Goal: Contribute content: Contribute content

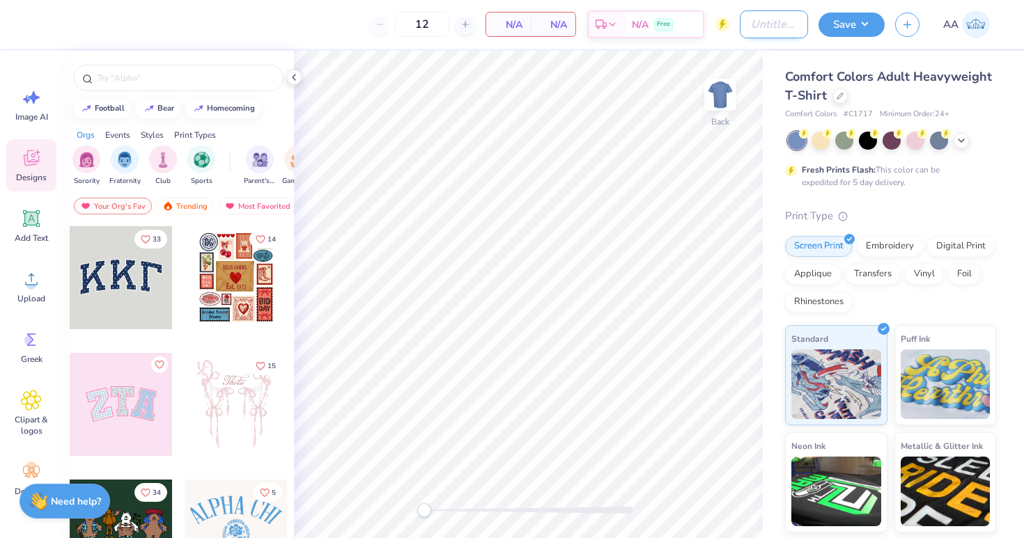
click at [740, 25] on input "Design Title" at bounding box center [774, 24] width 68 height 28
type input "UH PLS"
click at [864, 30] on button "Save" at bounding box center [851, 22] width 66 height 24
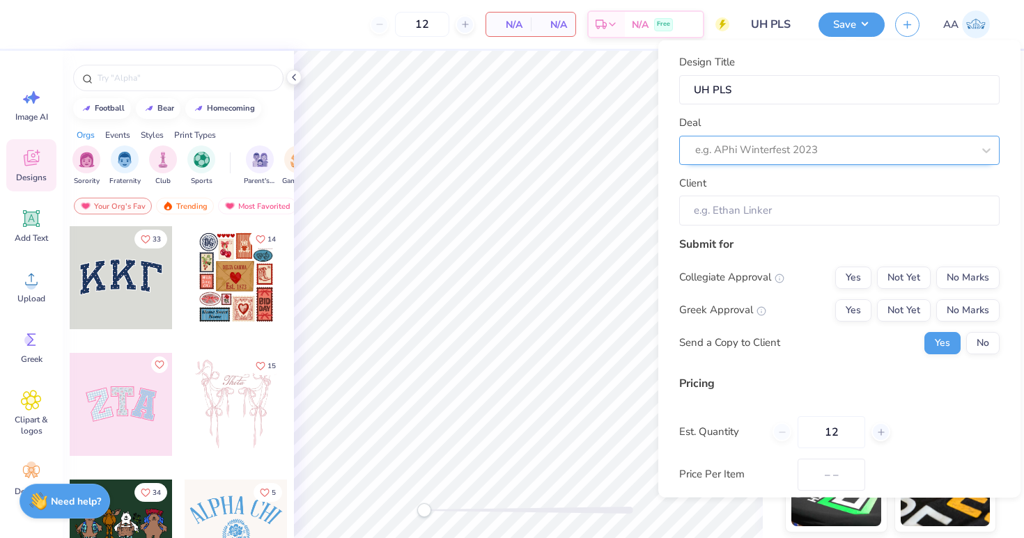
click at [793, 145] on div at bounding box center [833, 150] width 277 height 19
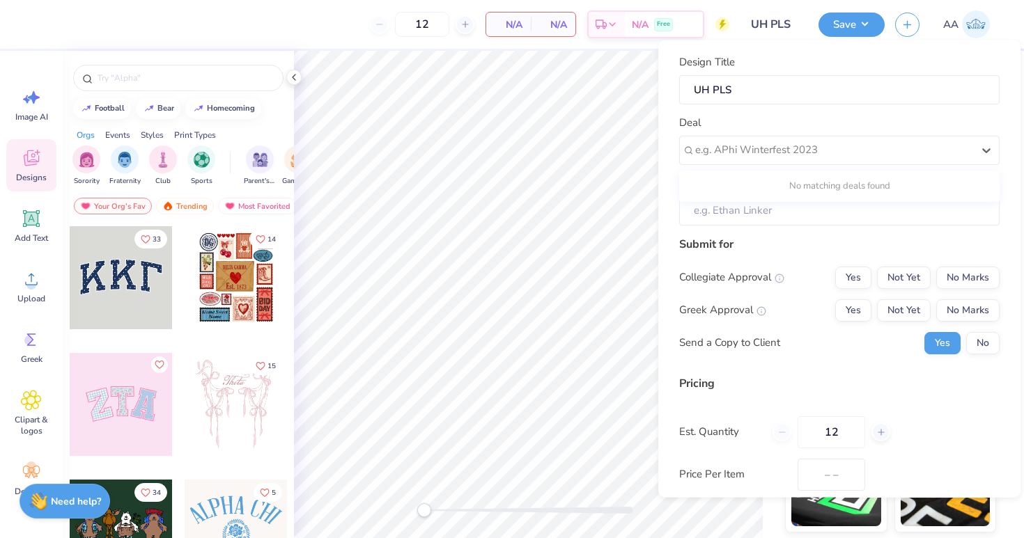
click at [749, 180] on div "No matching deals found" at bounding box center [839, 185] width 320 height 25
click at [822, 307] on div "Greek Approval Yes Not Yet No Marks" at bounding box center [839, 310] width 320 height 22
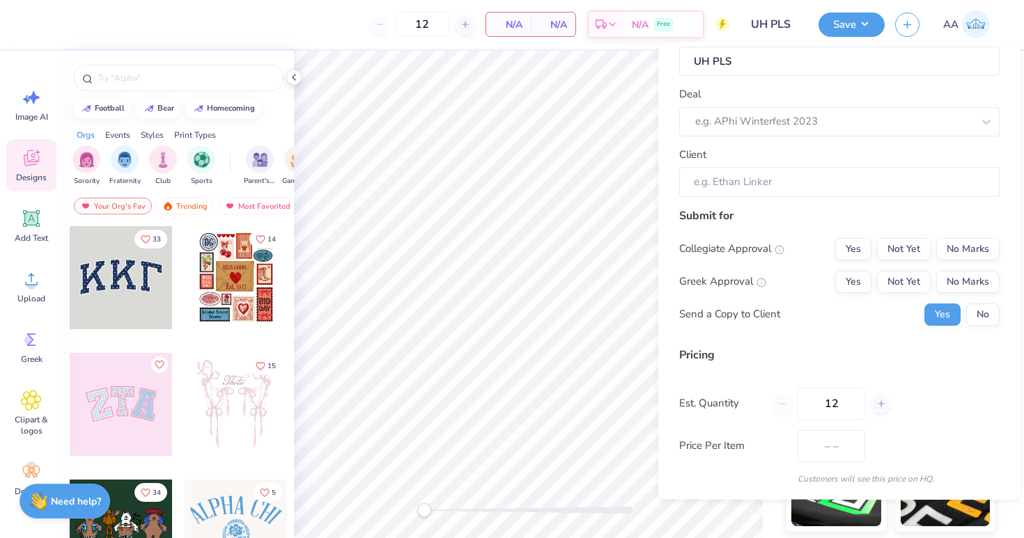
scroll to position [61, 0]
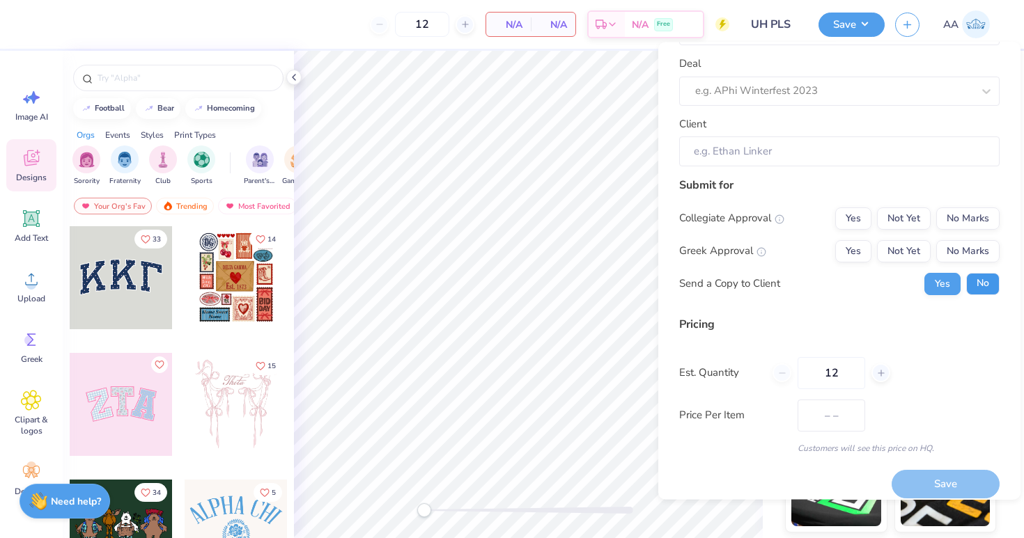
click at [980, 281] on button "No" at bounding box center [982, 284] width 33 height 22
drag, startPoint x: 843, startPoint y: 373, endPoint x: 791, endPoint y: 374, distance: 52.2
click at [791, 374] on div "12" at bounding box center [831, 373] width 118 height 32
type input "250"
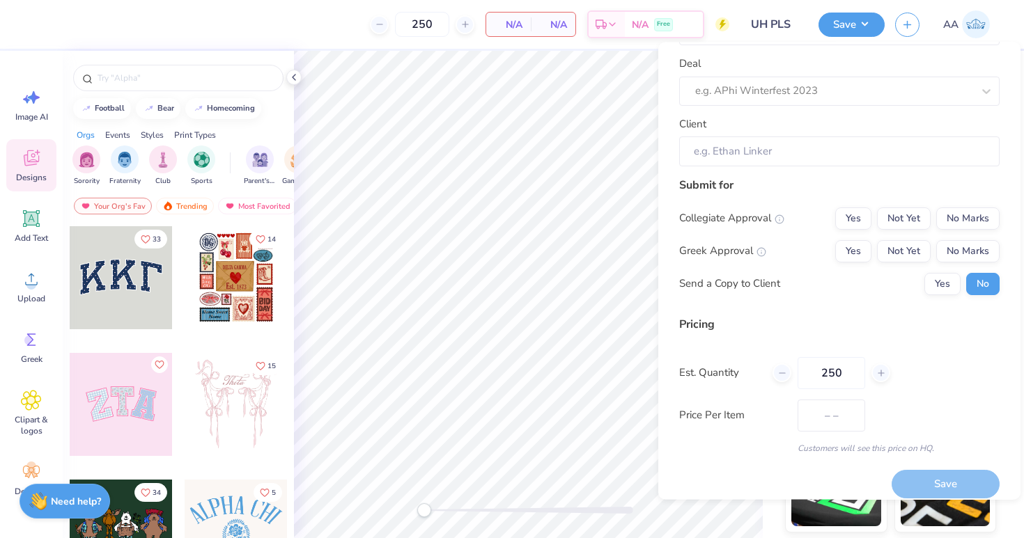
type input "250"
click at [837, 311] on div "Design Title UH PLS Deal e.g. APhi Winterfest 2023 Client Submit for Collegiate…" at bounding box center [839, 226] width 320 height 460
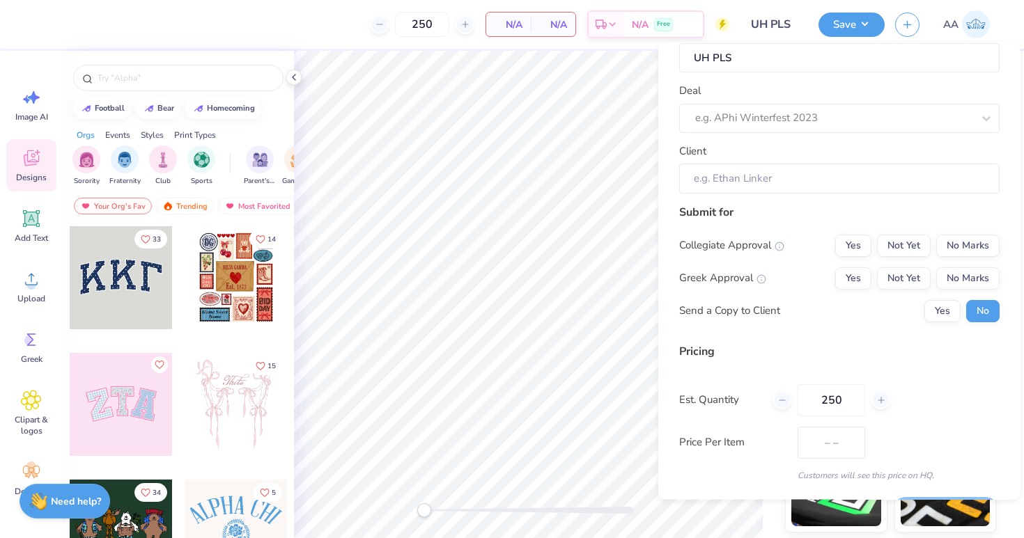
scroll to position [0, 0]
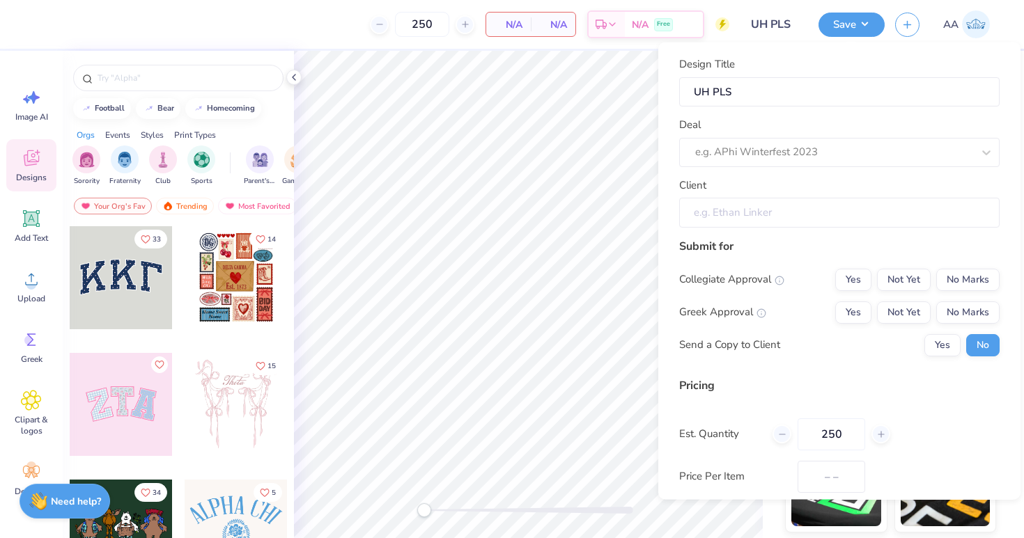
click at [788, 215] on input "Client" at bounding box center [839, 213] width 320 height 30
click at [807, 149] on div at bounding box center [833, 152] width 277 height 19
type input "u"
click at [992, 146] on icon at bounding box center [986, 152] width 14 height 14
click at [990, 149] on icon at bounding box center [986, 152] width 14 height 14
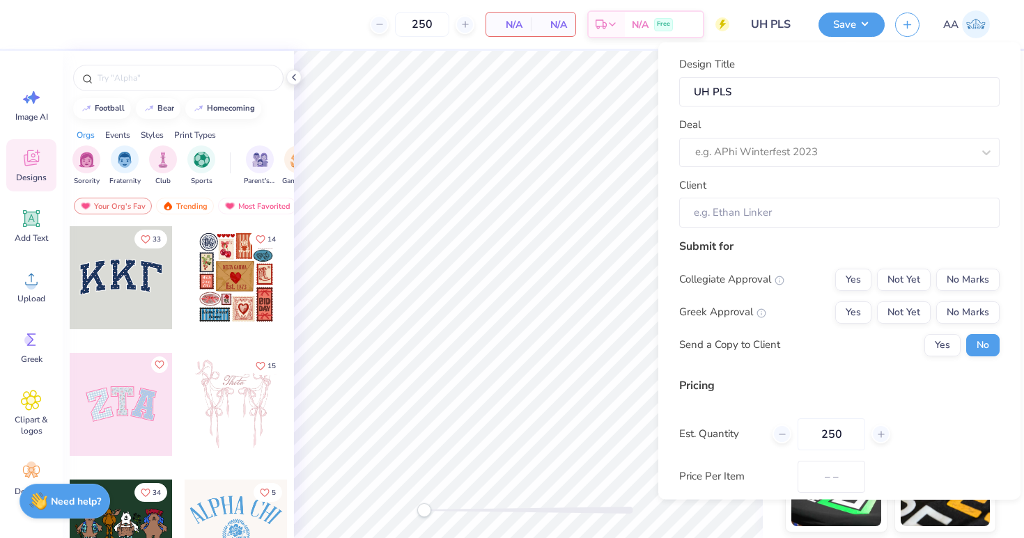
click at [827, 118] on div "Deal e.g. APhi Winterfest 2023" at bounding box center [839, 142] width 320 height 50
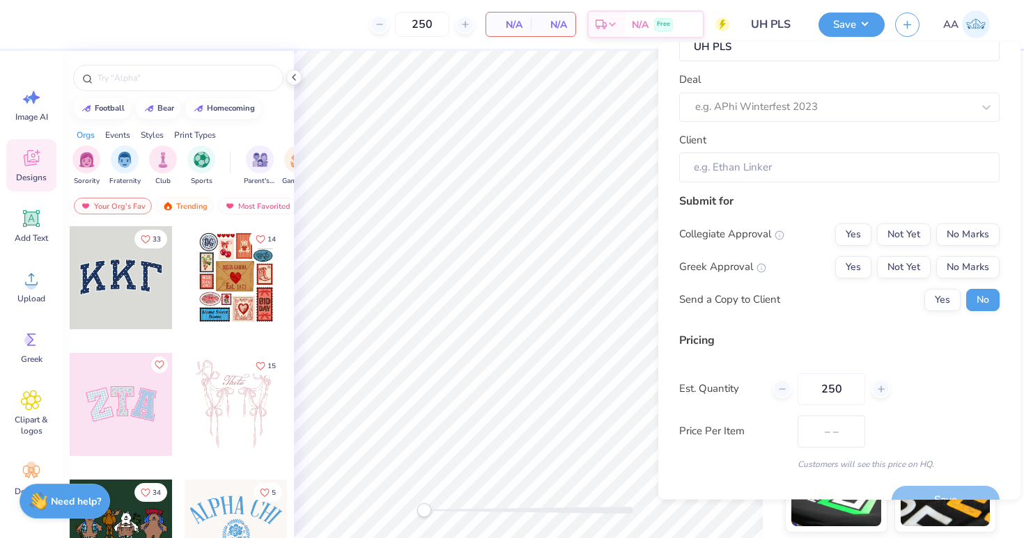
scroll to position [73, 0]
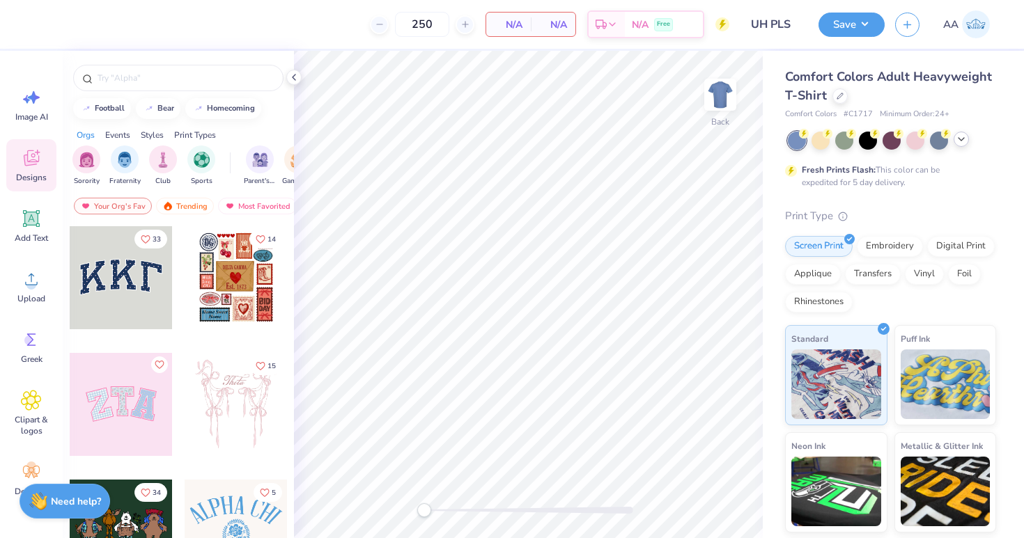
click at [960, 143] on icon at bounding box center [960, 139] width 11 height 11
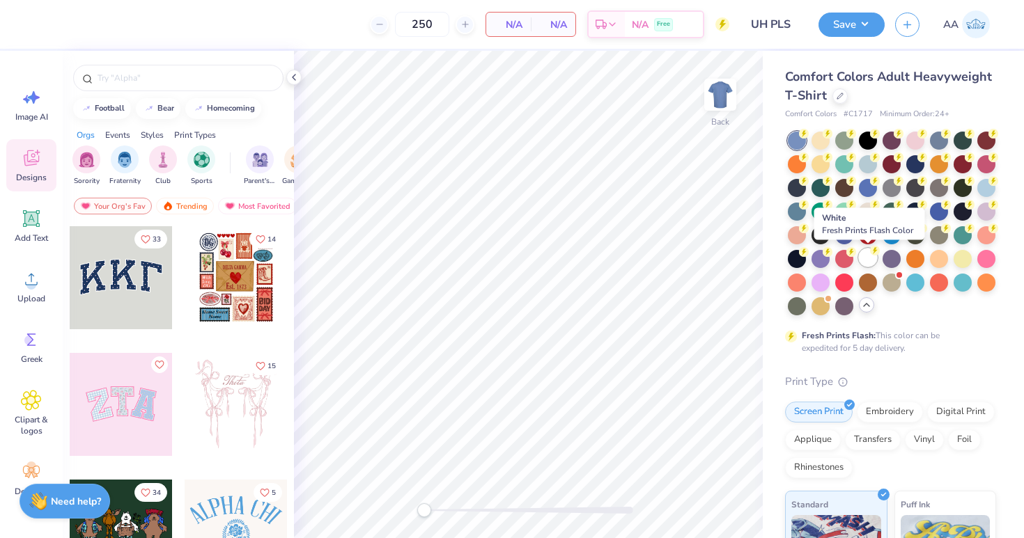
click at [862, 263] on div at bounding box center [868, 258] width 18 height 18
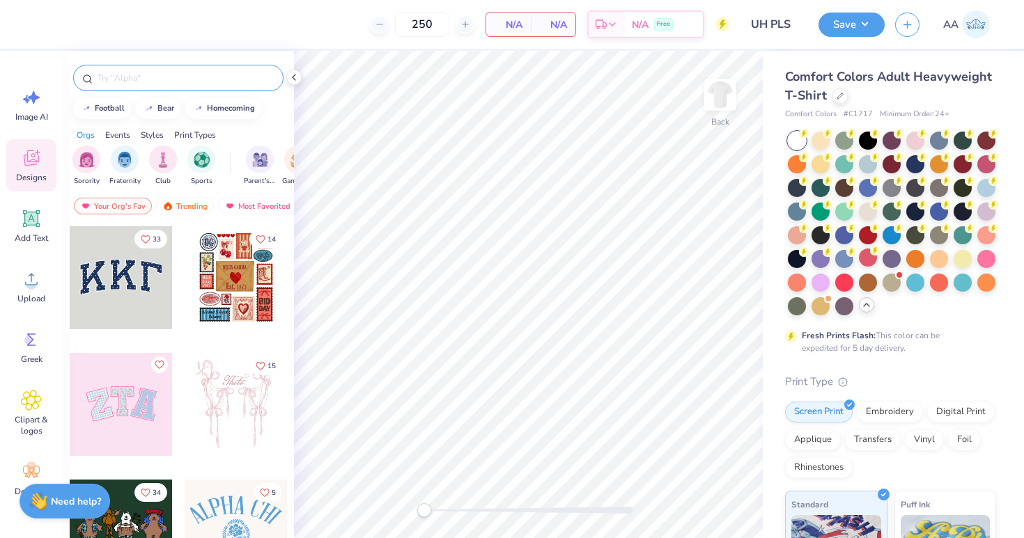
click at [182, 75] on input "text" at bounding box center [185, 78] width 178 height 14
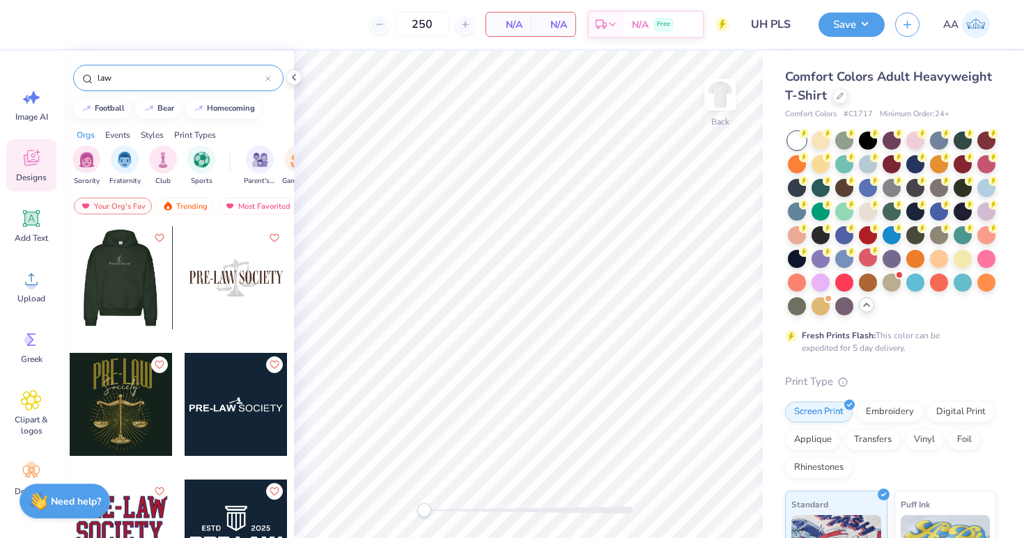
type input "law"
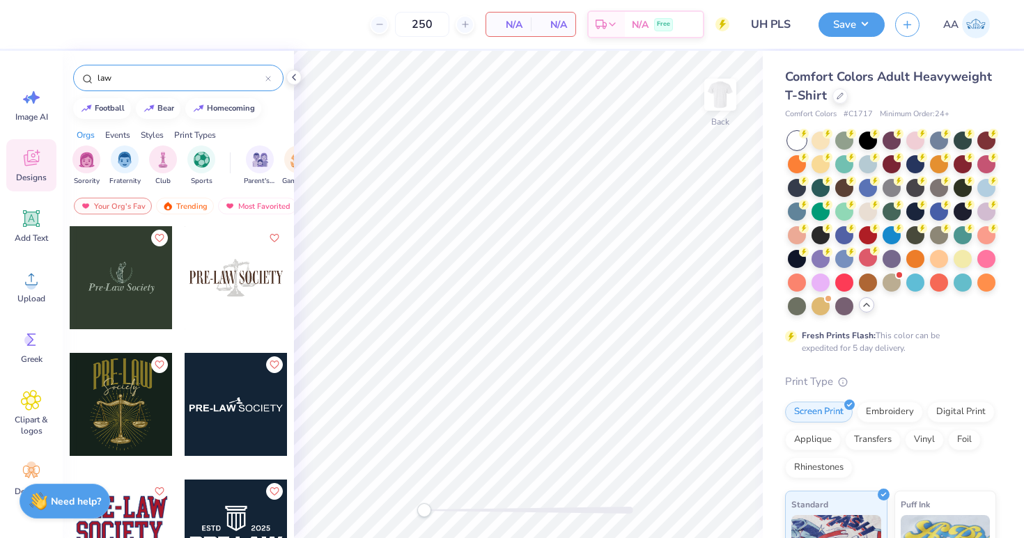
click at [240, 270] on div at bounding box center [236, 277] width 103 height 103
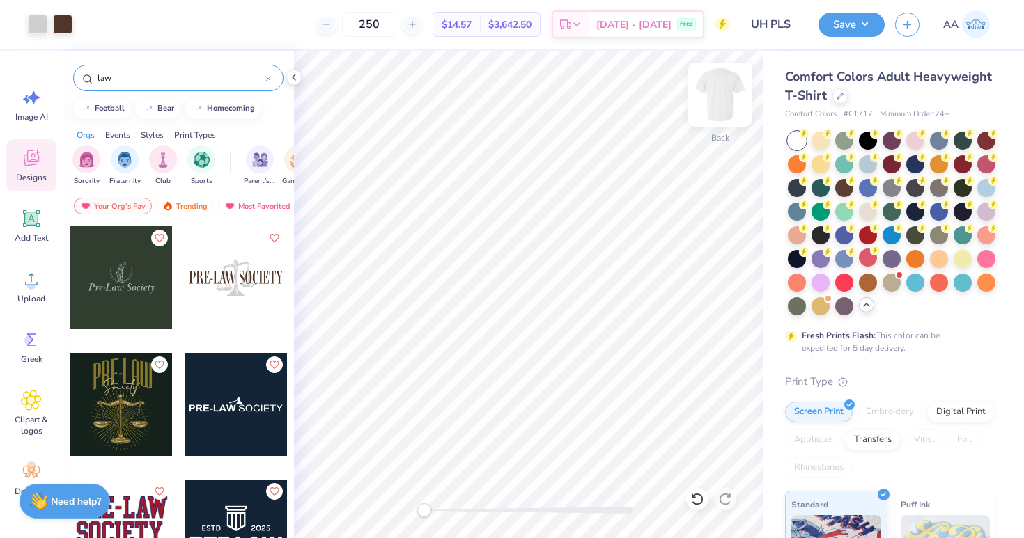
click at [715, 98] on img at bounding box center [720, 95] width 56 height 56
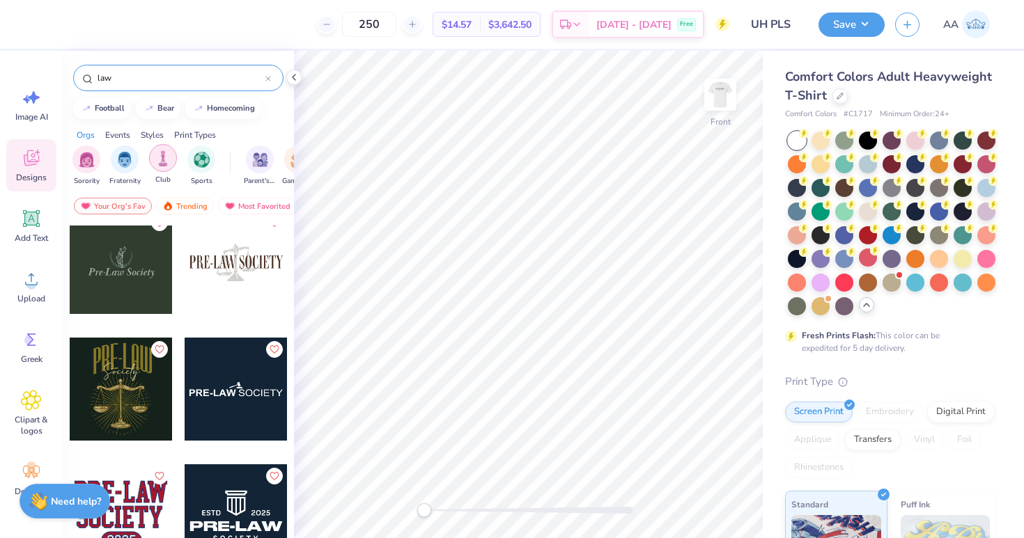
click at [164, 162] on img "filter for Club" at bounding box center [162, 158] width 15 height 16
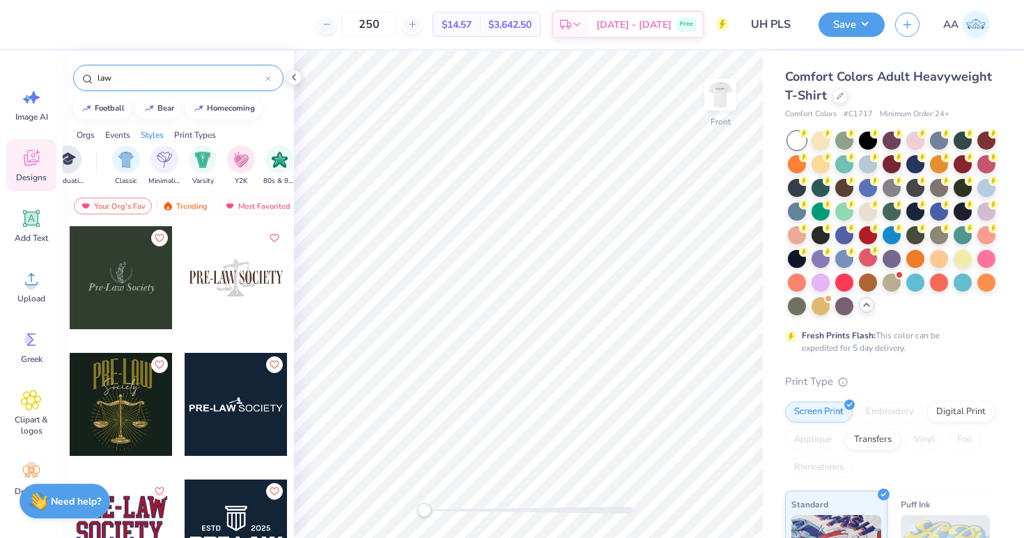
scroll to position [0, 701]
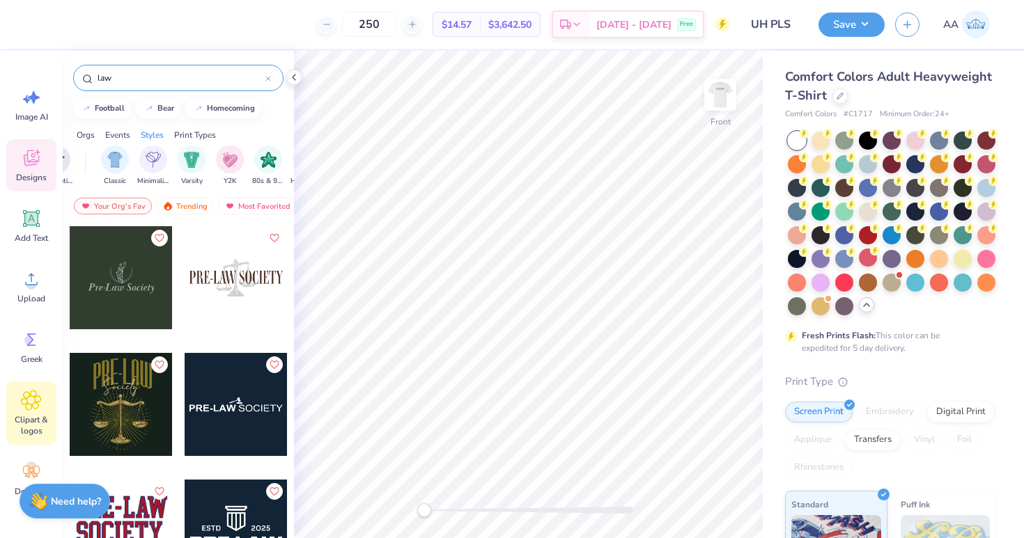
click at [31, 405] on icon at bounding box center [31, 400] width 20 height 21
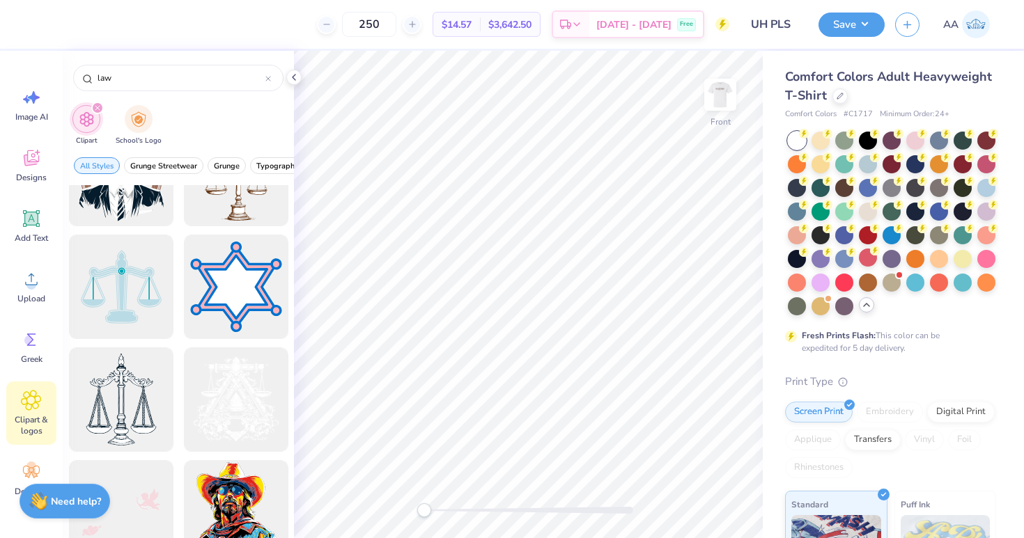
scroll to position [240, 0]
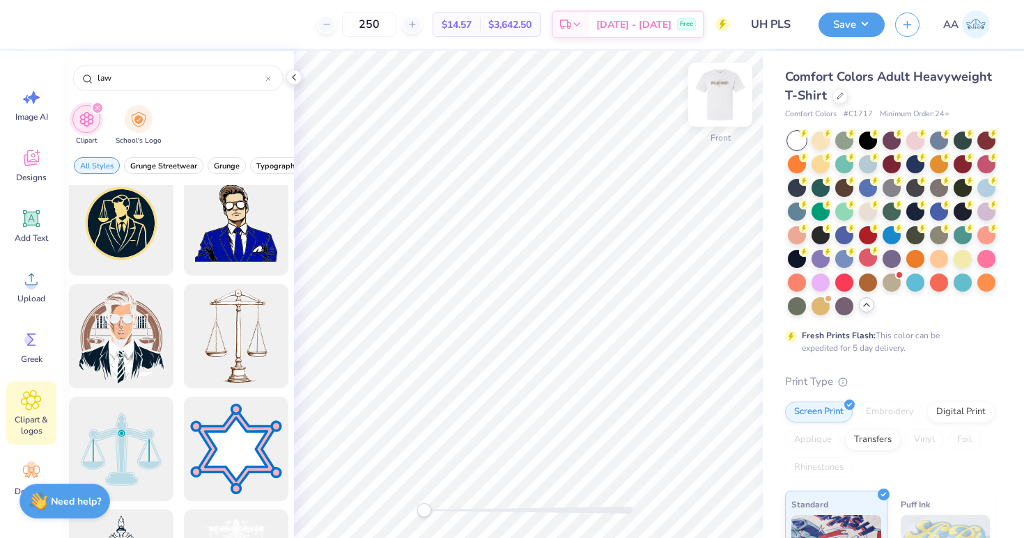
type input "law"
click at [721, 102] on img at bounding box center [720, 95] width 56 height 56
click at [267, 80] on icon at bounding box center [268, 79] width 6 height 6
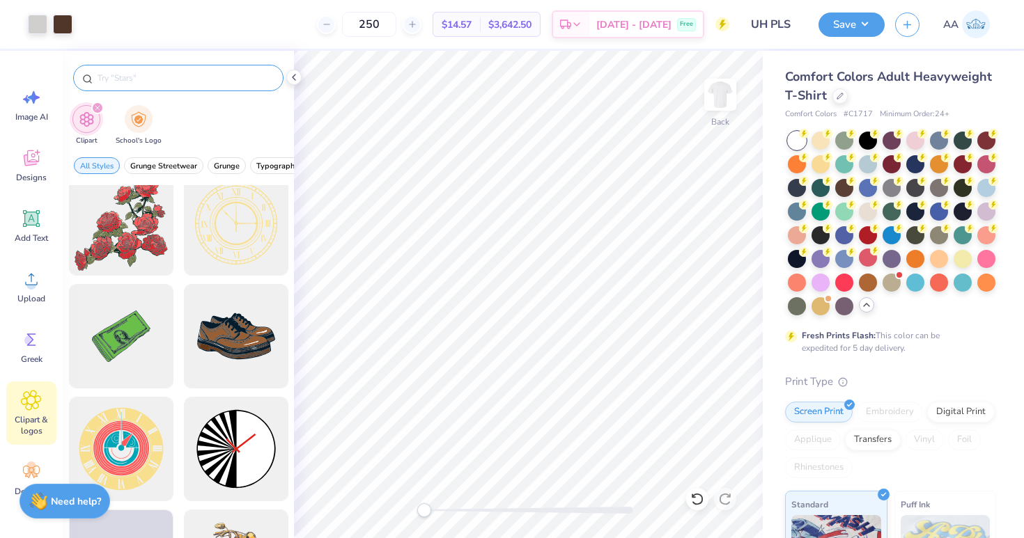
click at [98, 111] on div "filter for Clipart" at bounding box center [97, 108] width 13 height 13
click at [95, 105] on icon "filter for Clipart" at bounding box center [98, 108] width 6 height 6
click at [27, 460] on div "Decorate" at bounding box center [31, 479] width 50 height 52
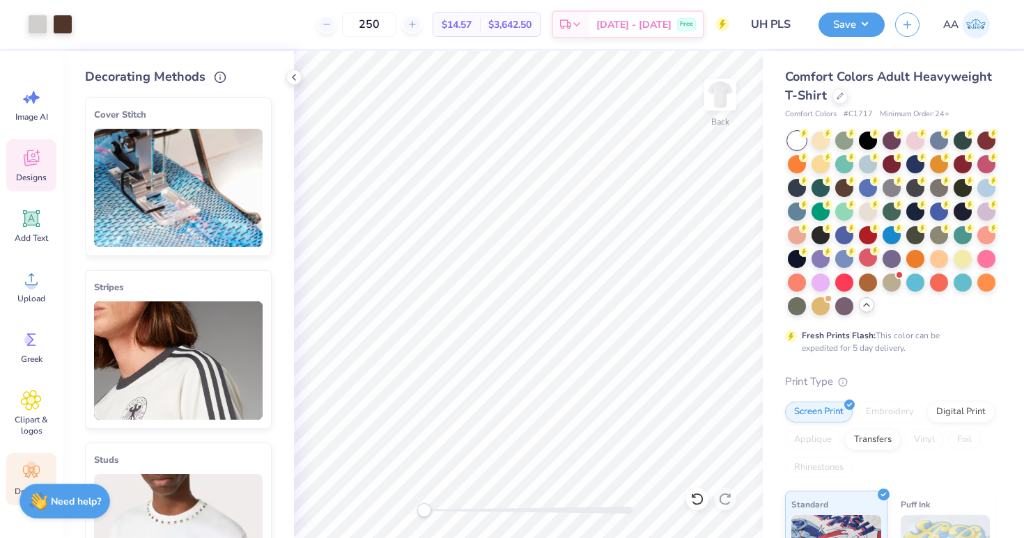
click at [36, 166] on icon at bounding box center [31, 158] width 21 height 21
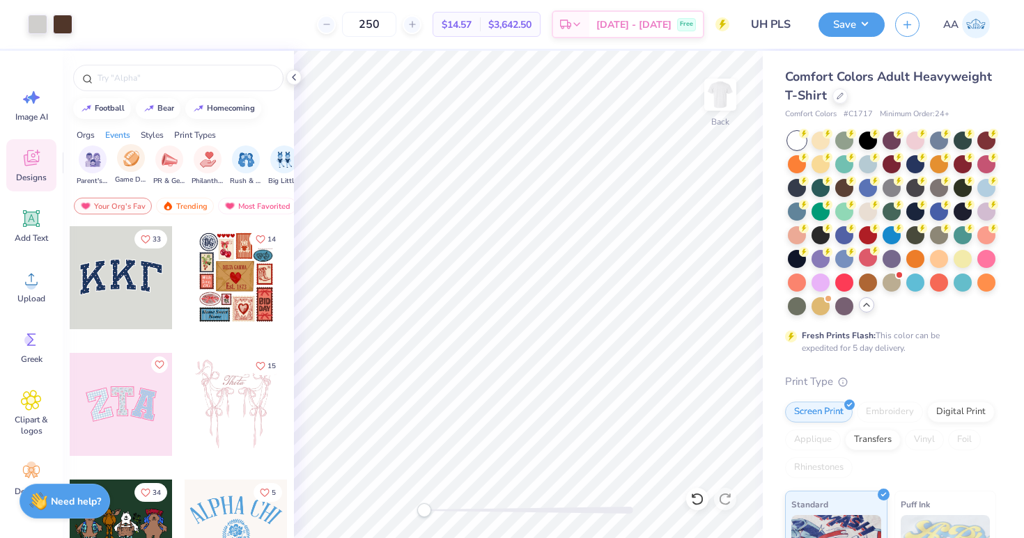
scroll to position [0, 0]
click at [173, 160] on div "filter for Club" at bounding box center [163, 158] width 28 height 28
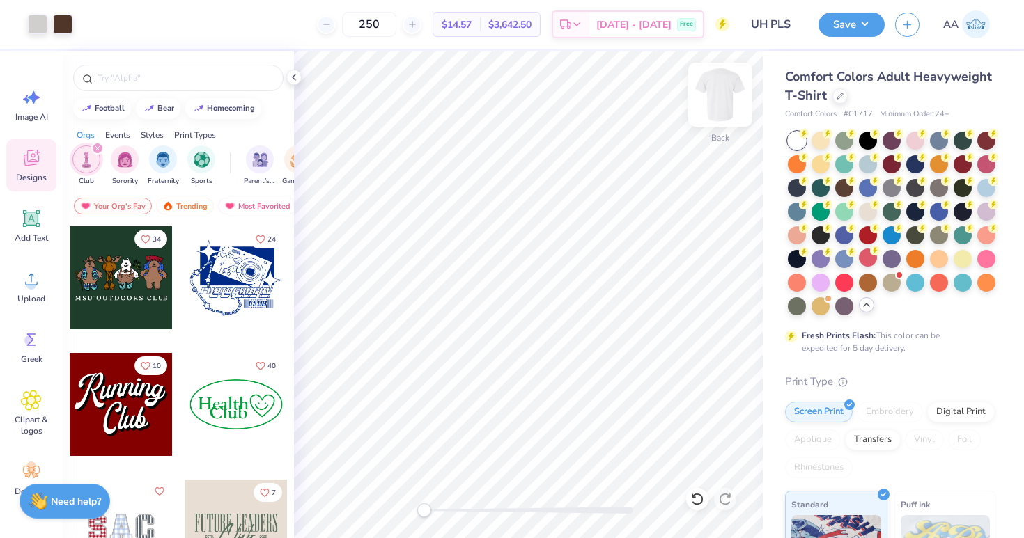
click at [717, 94] on img at bounding box center [720, 95] width 56 height 56
click at [177, 77] on input "text" at bounding box center [185, 78] width 178 height 14
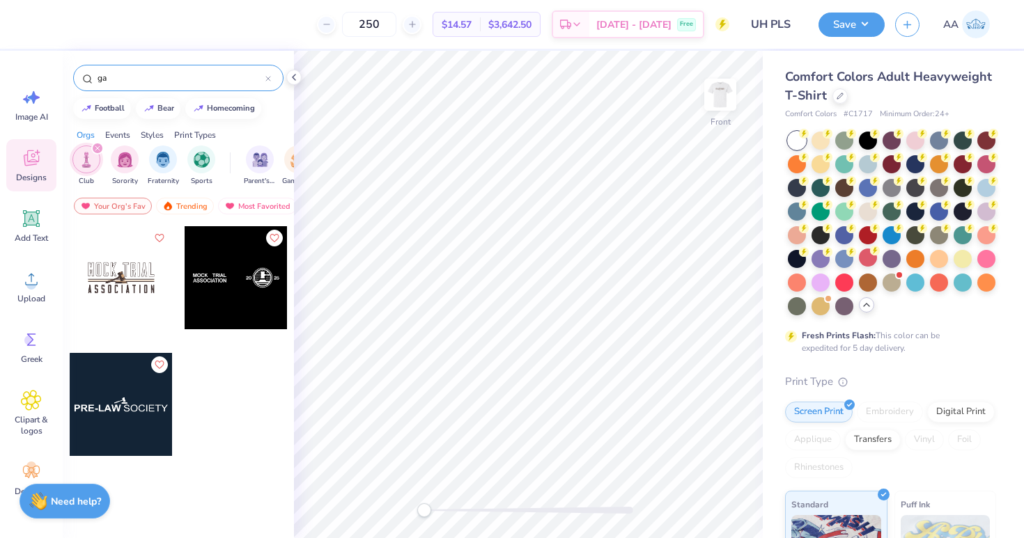
type input "g"
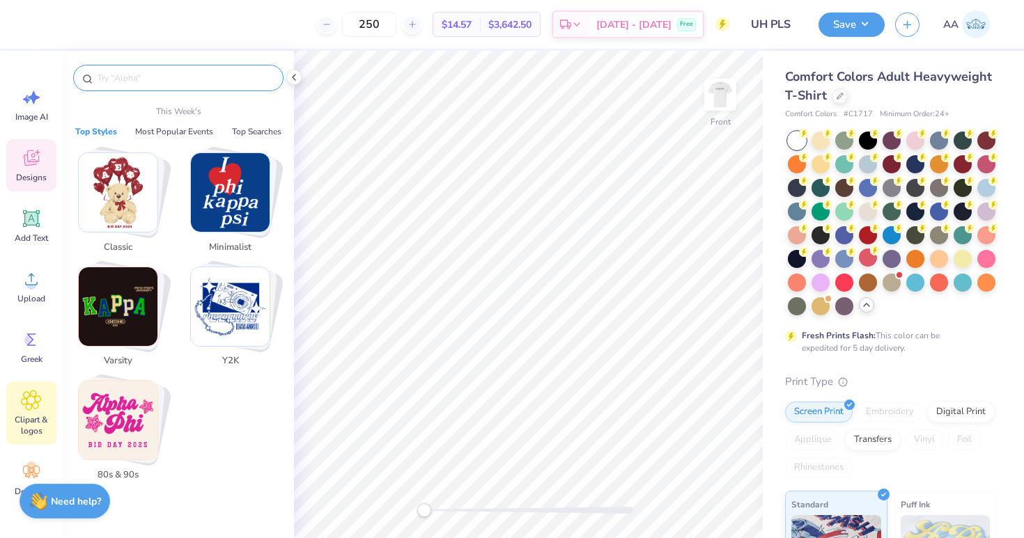
click at [19, 393] on div "Clipart & logos" at bounding box center [31, 413] width 50 height 63
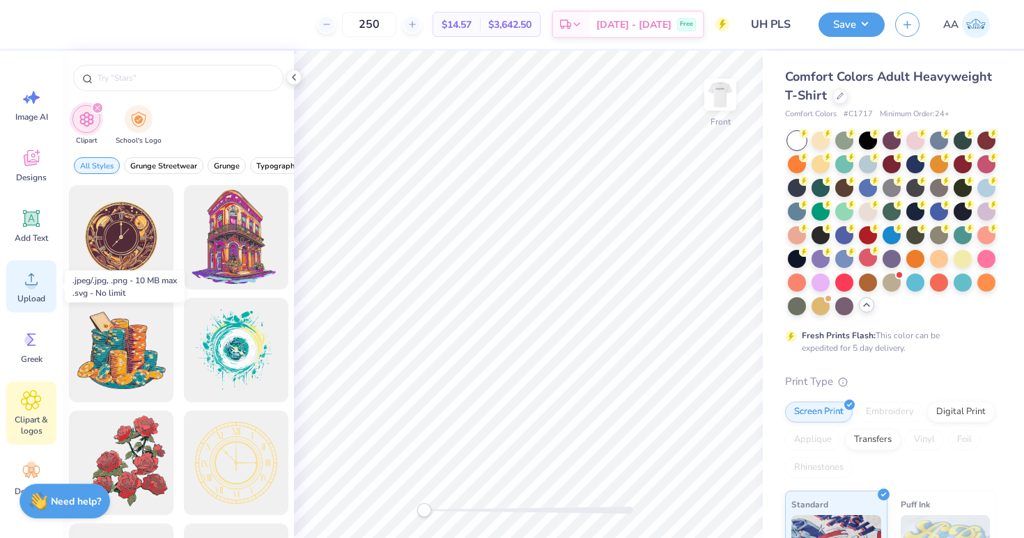
click at [31, 279] on icon at bounding box center [31, 280] width 13 height 12
click at [30, 149] on icon at bounding box center [31, 158] width 21 height 21
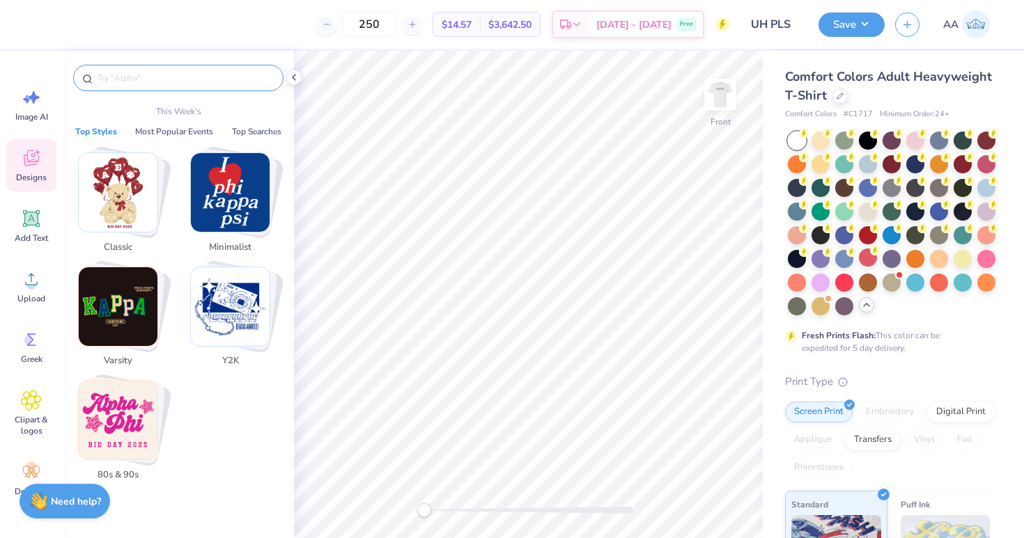
click at [162, 74] on input "text" at bounding box center [185, 78] width 178 height 14
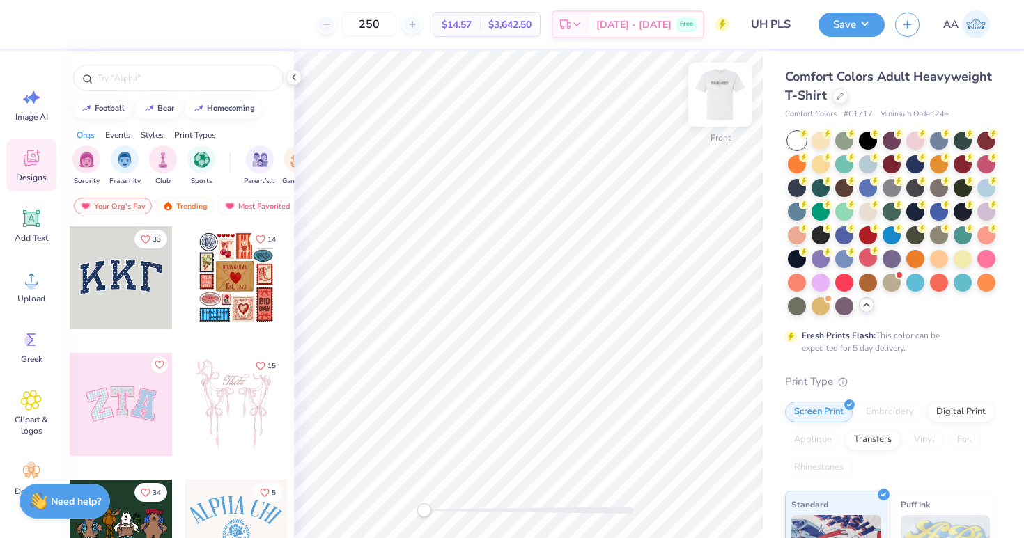
click at [712, 93] on img at bounding box center [720, 95] width 56 height 56
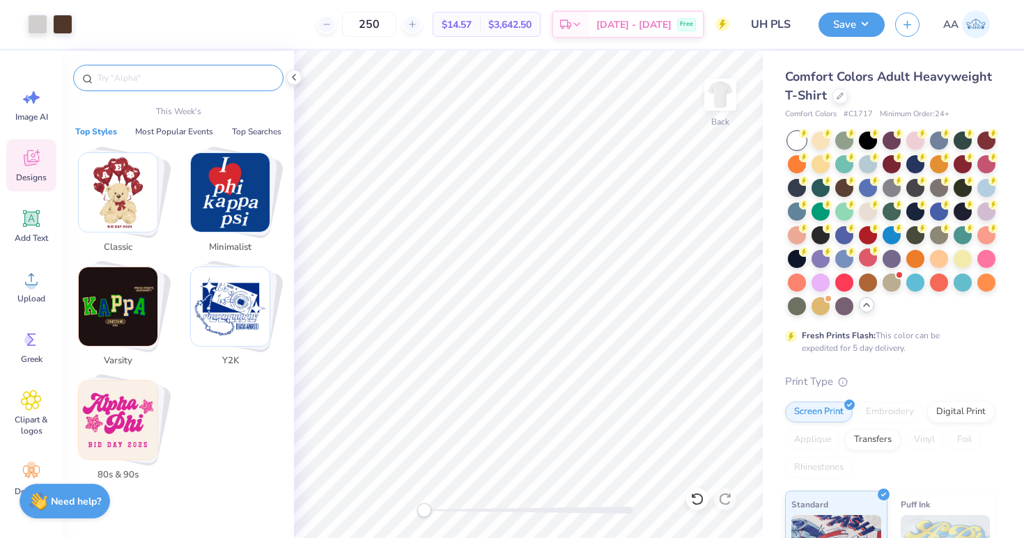
click at [160, 79] on input "text" at bounding box center [185, 78] width 178 height 14
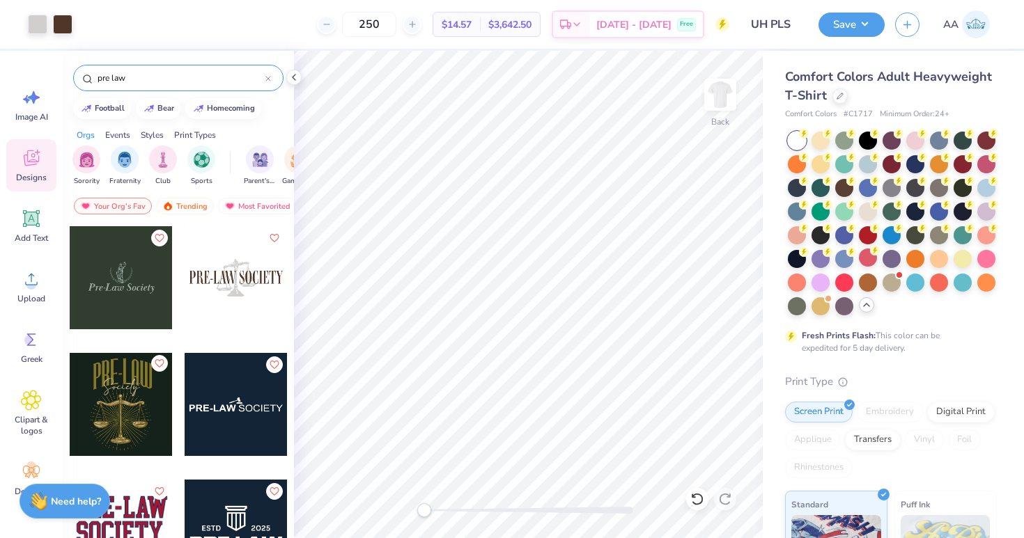
scroll to position [15, 0]
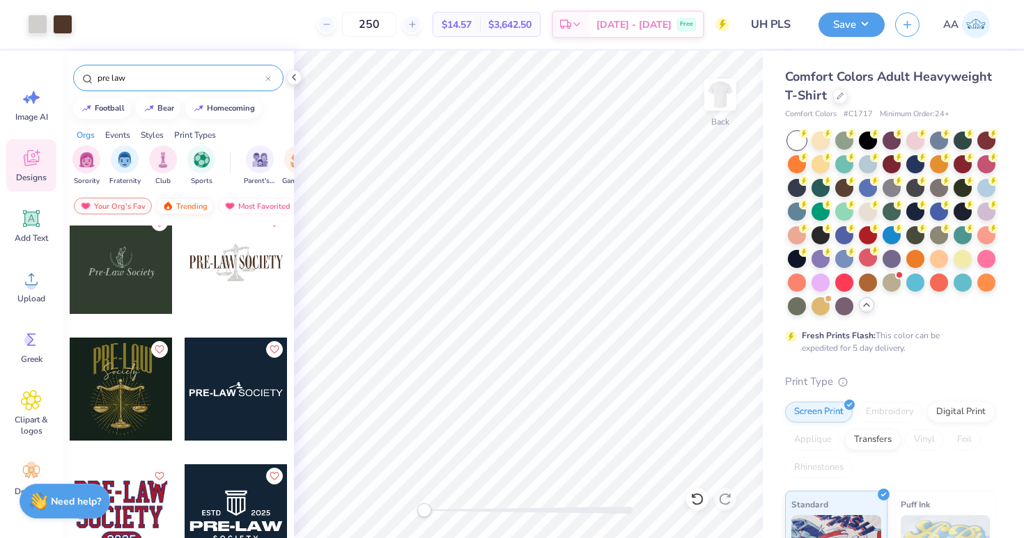
type input "pre law"
click at [184, 205] on div "Trending" at bounding box center [185, 206] width 58 height 17
click at [722, 97] on img at bounding box center [720, 95] width 56 height 56
click at [251, 204] on div "Most Favorited" at bounding box center [257, 206] width 79 height 17
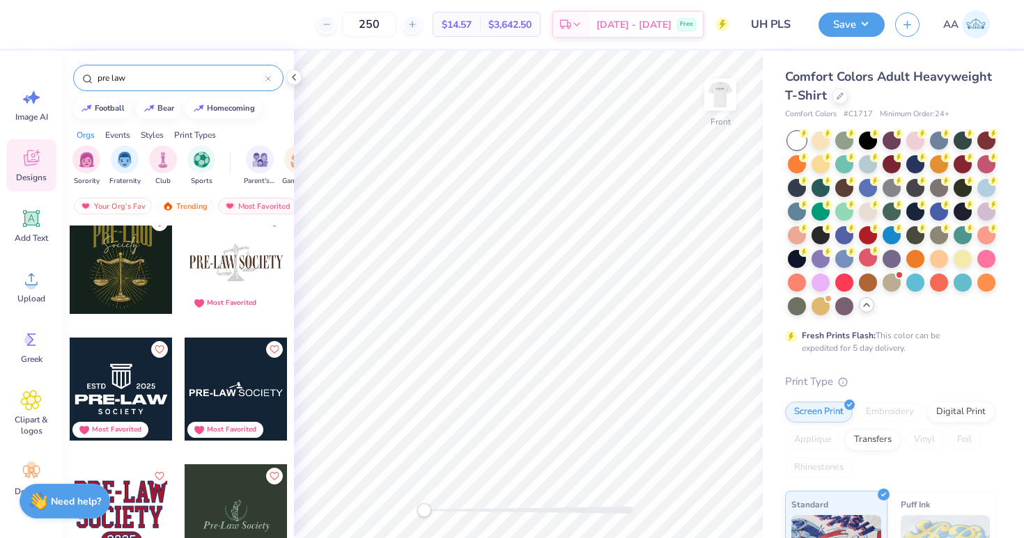
scroll to position [0, 0]
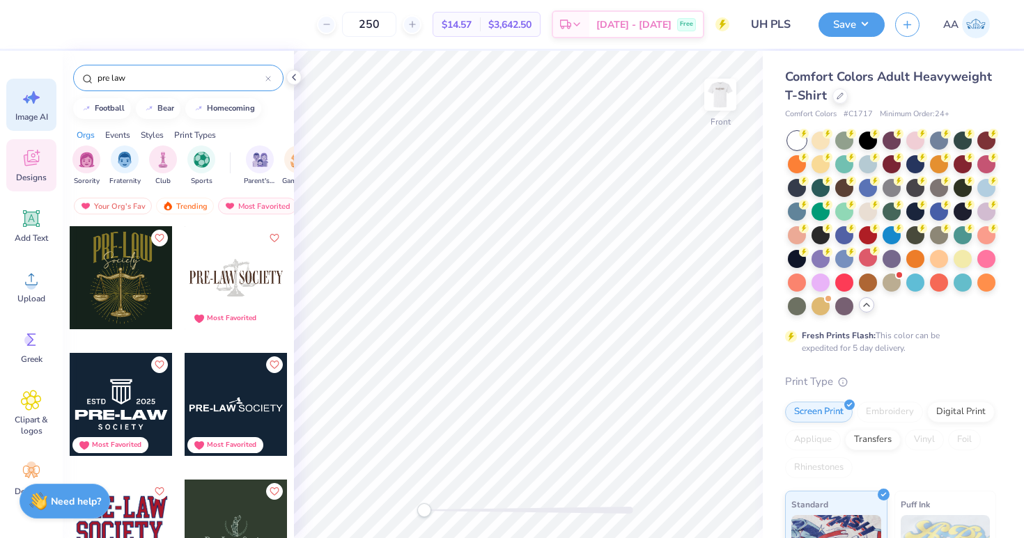
click at [38, 102] on icon at bounding box center [31, 97] width 21 height 21
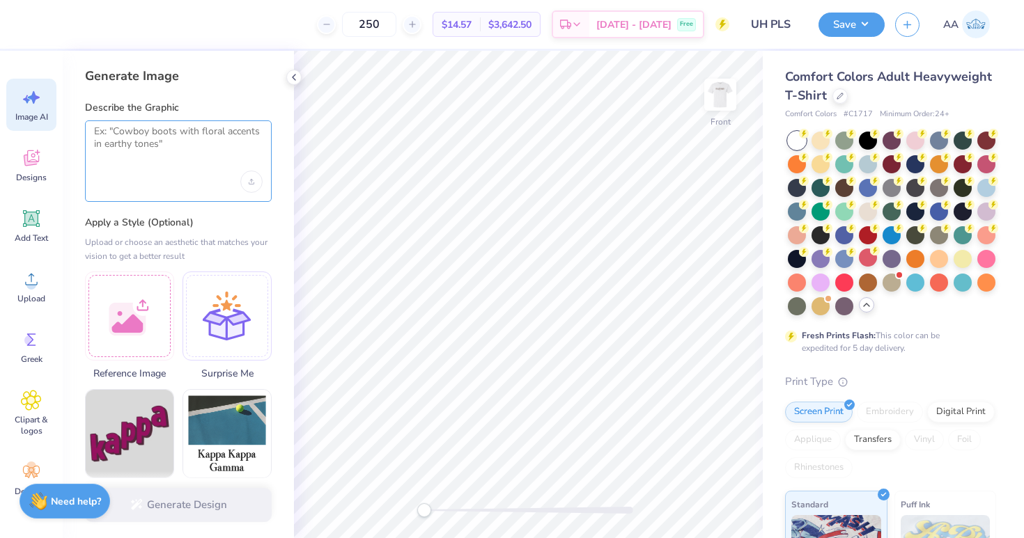
click at [127, 151] on textarea at bounding box center [178, 142] width 169 height 35
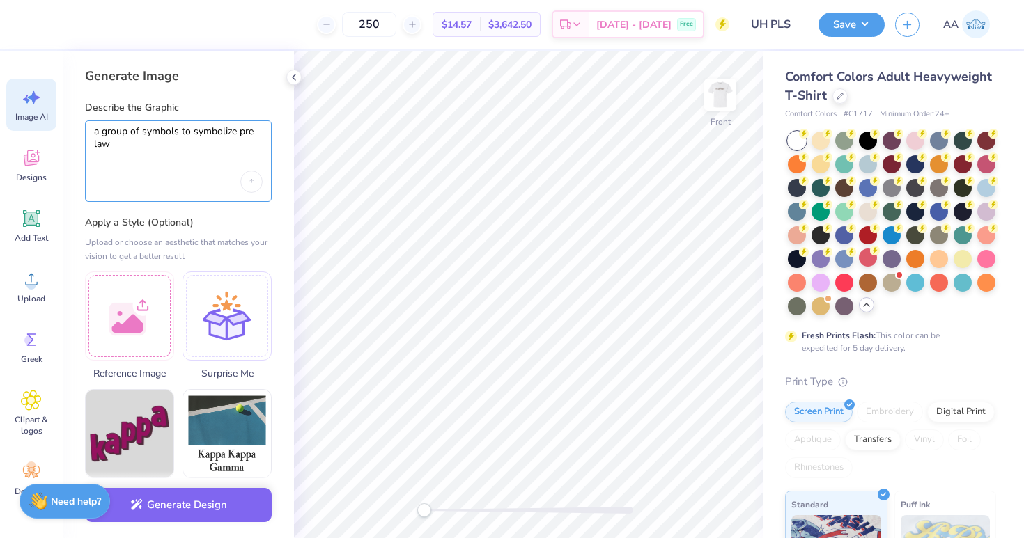
click at [247, 134] on textarea "a group of symbols to symbolize pre law" at bounding box center [178, 142] width 169 height 35
click at [246, 134] on textarea "a group of symbols to symbolize pre law" at bounding box center [178, 142] width 169 height 35
click at [102, 147] on textarea "a group of symbols to symbolize pre law" at bounding box center [178, 142] width 169 height 35
type textarea "a group of symbols to symbolize pre-law"
click at [255, 176] on div "Upload image" at bounding box center [251, 182] width 22 height 22
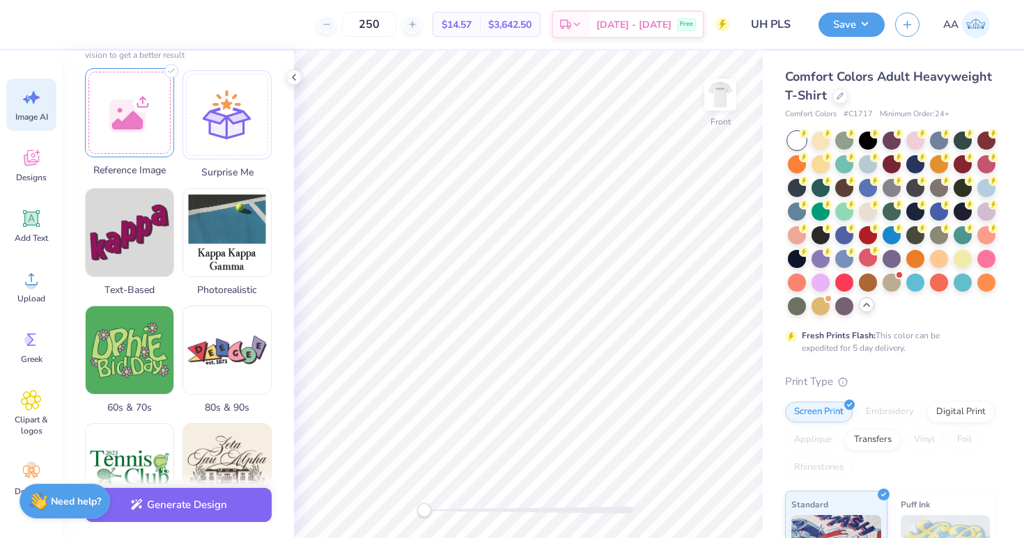
scroll to position [214, 0]
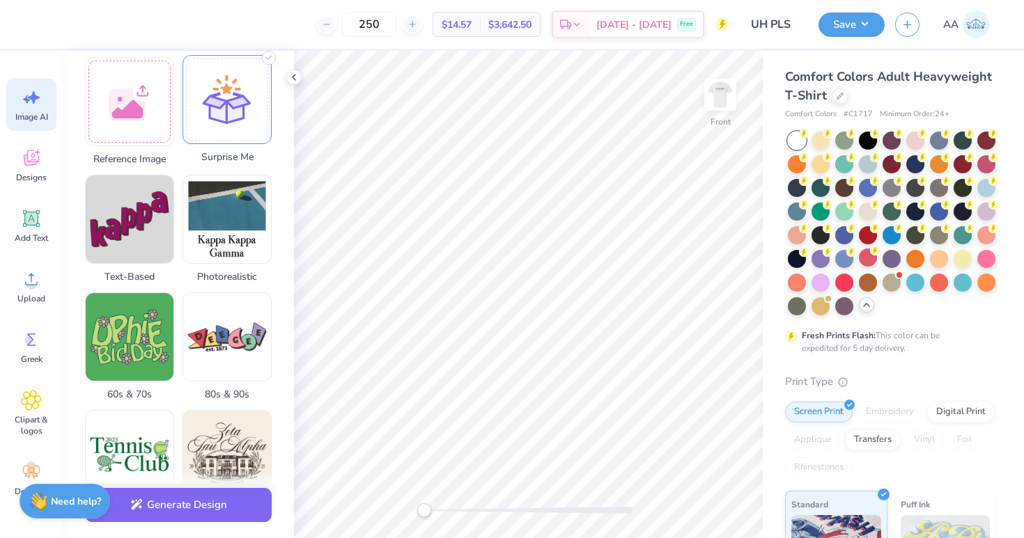
click at [238, 123] on div at bounding box center [226, 99] width 89 height 89
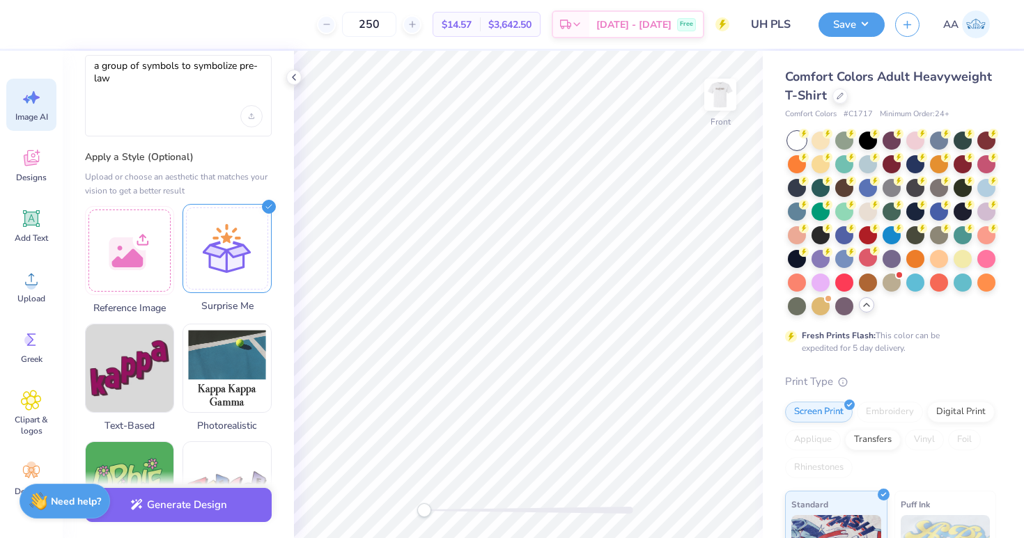
scroll to position [0, 0]
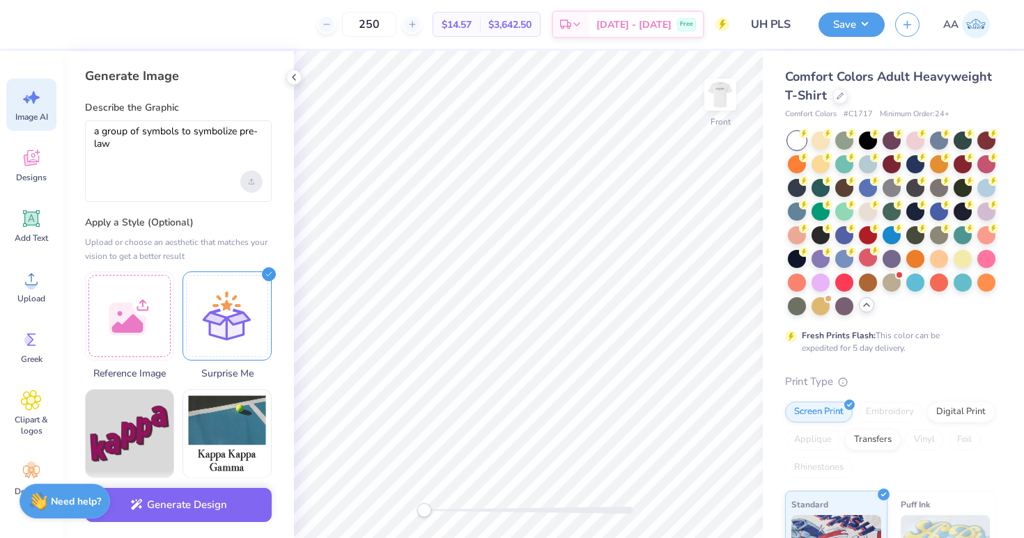
click at [256, 178] on div "Upload image" at bounding box center [251, 182] width 22 height 22
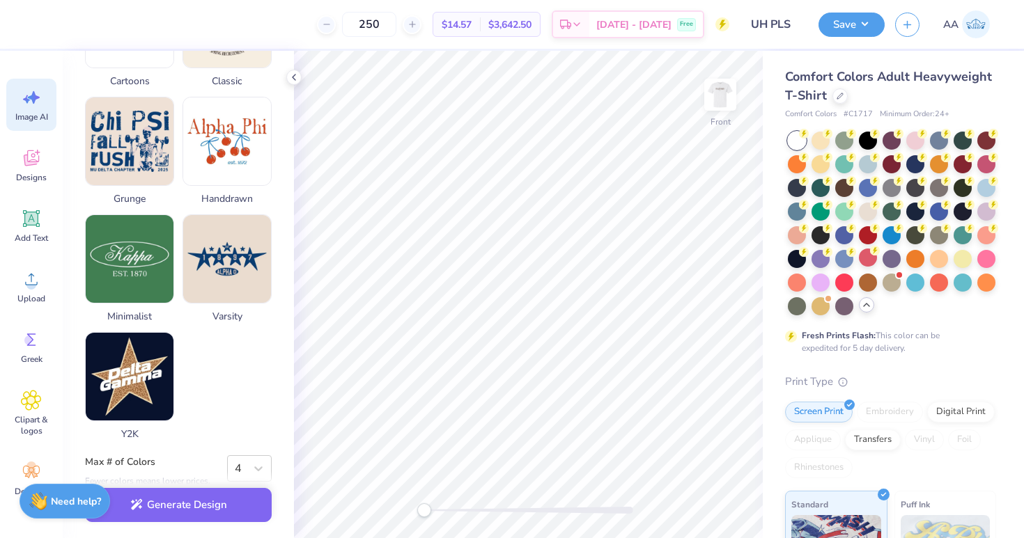
scroll to position [664, 0]
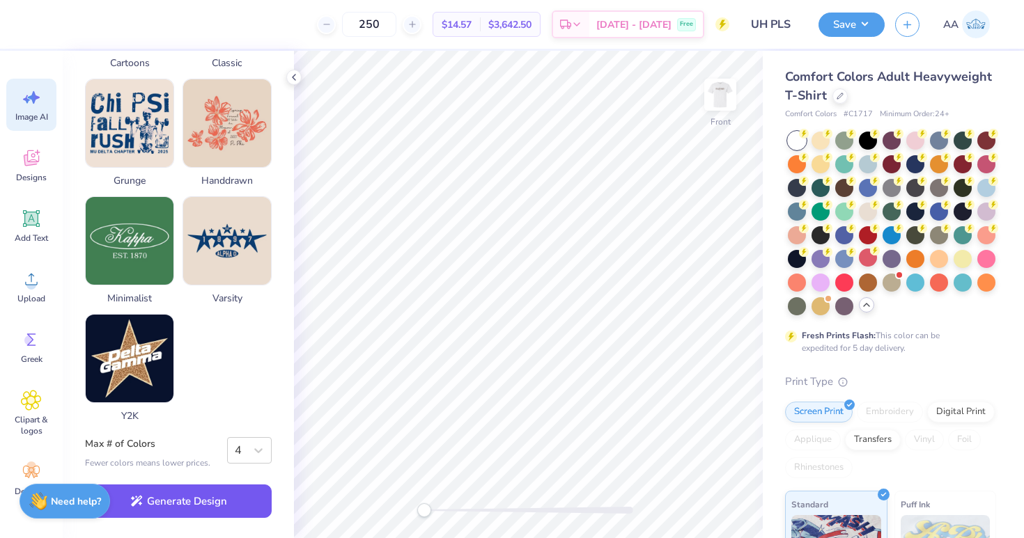
click at [196, 505] on button "Generate Design" at bounding box center [178, 502] width 187 height 34
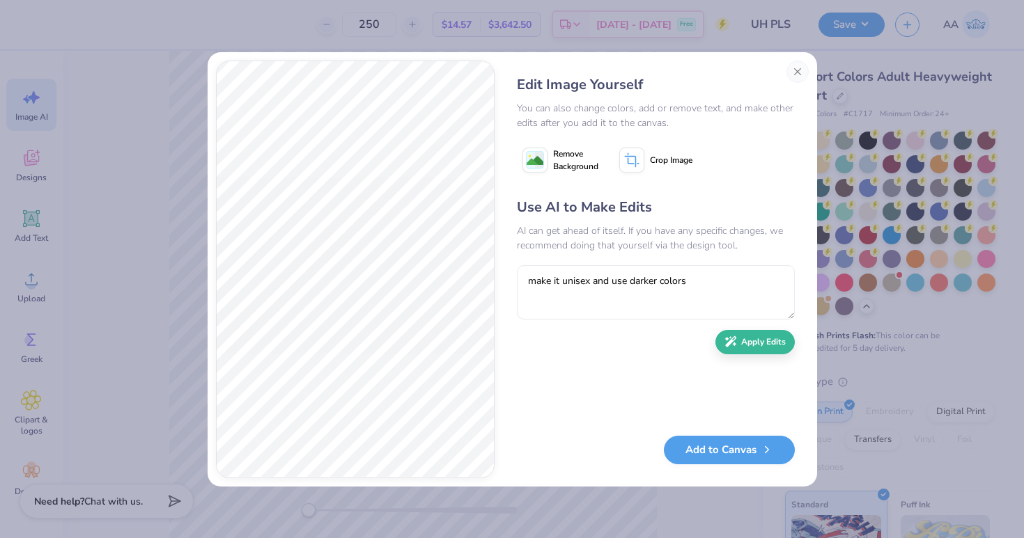
type textarea "make it unisex and use darker colors"
click at [761, 355] on div "Use AI to Make Edits AI can get ahead of itself. If you have any specific chang…" at bounding box center [656, 310] width 278 height 226
click at [758, 338] on button "Apply Edits" at bounding box center [754, 339] width 79 height 24
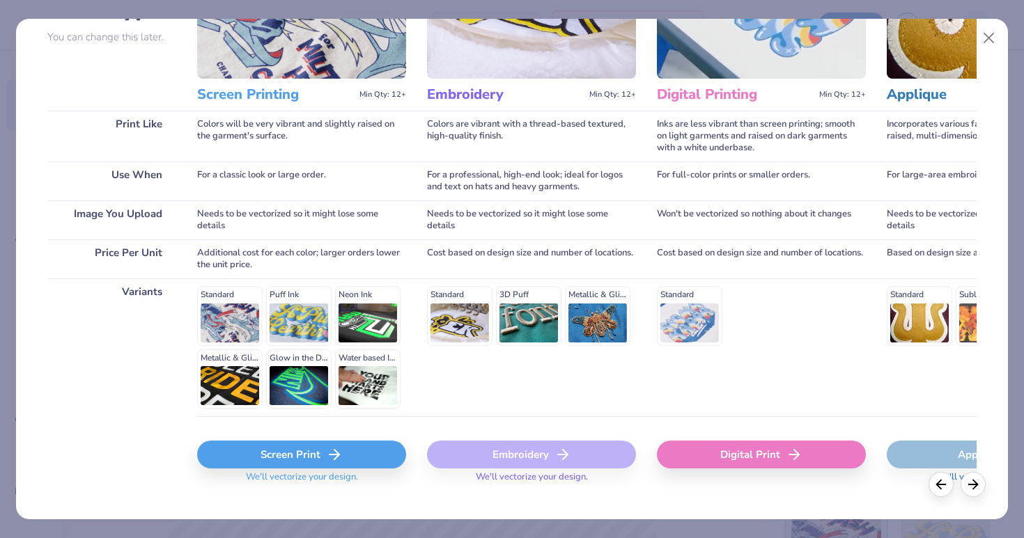
scroll to position [6, 0]
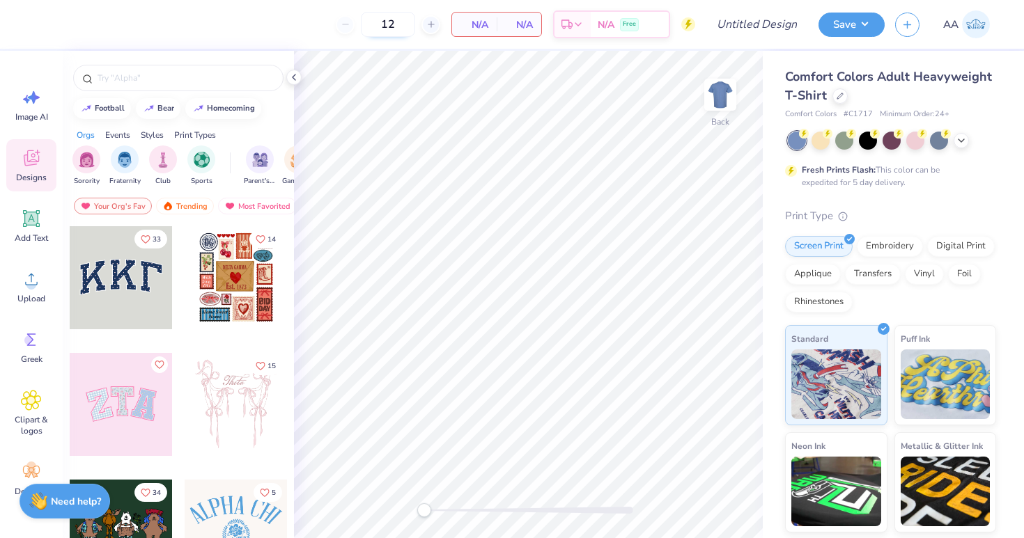
drag, startPoint x: 403, startPoint y: 23, endPoint x: 365, endPoint y: 24, distance: 37.6
click at [365, 24] on input "12" at bounding box center [388, 24] width 54 height 25
type input "250"
click at [836, 20] on button "Save" at bounding box center [851, 22] width 66 height 24
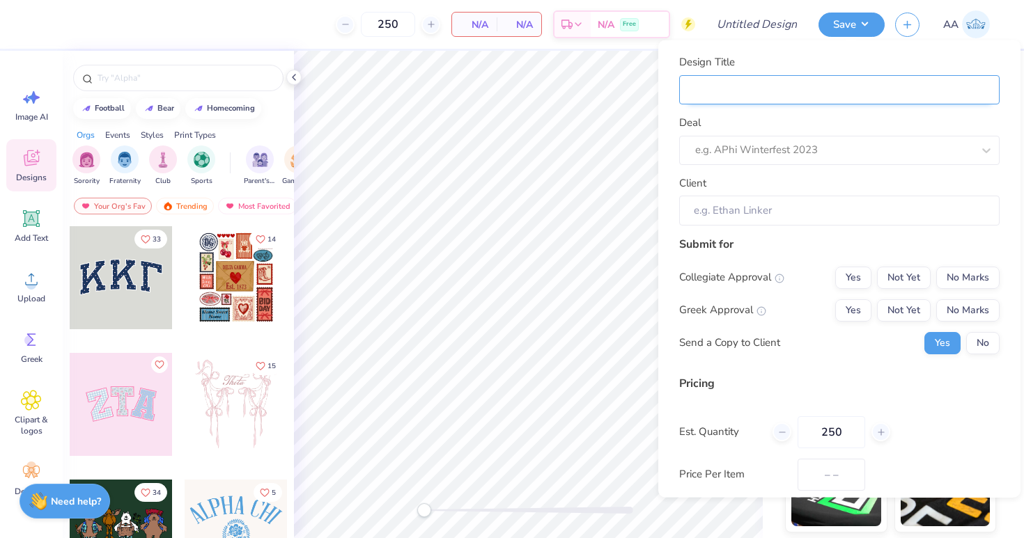
click at [751, 93] on input "Design Title" at bounding box center [839, 90] width 320 height 30
type input "UH PLS"
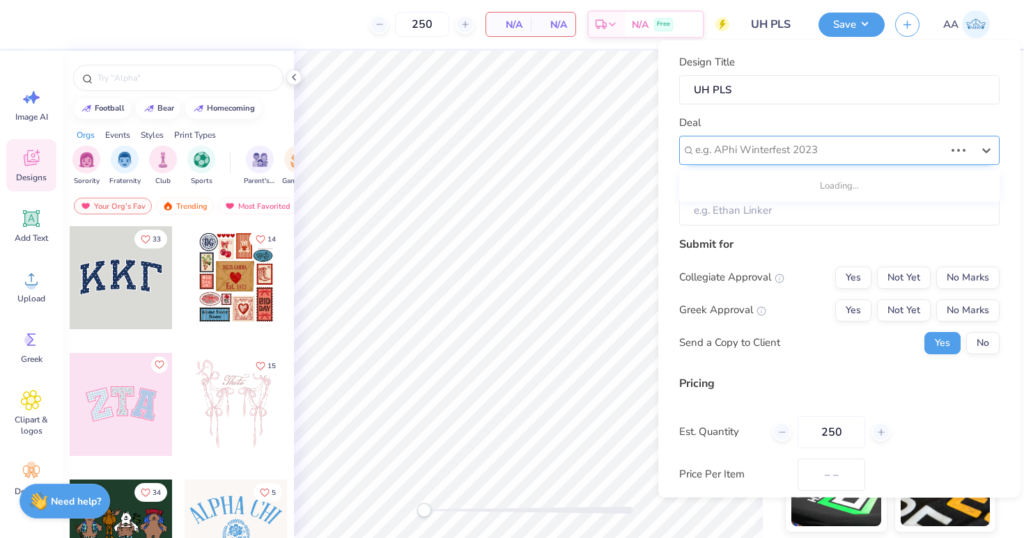
click at [767, 147] on div at bounding box center [819, 150] width 249 height 19
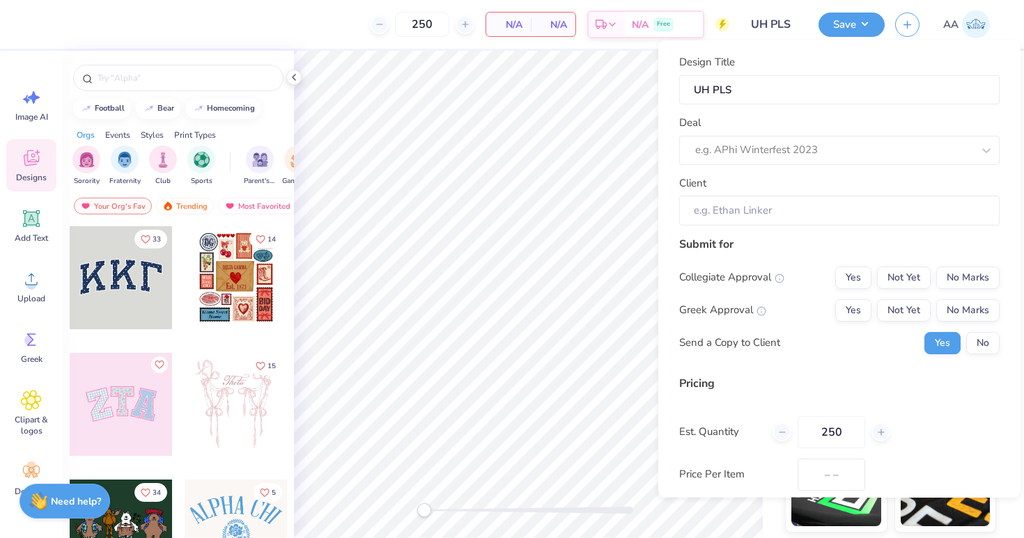
click at [767, 127] on div "Deal e.g. APhi Winterfest 2023" at bounding box center [839, 140] width 320 height 50
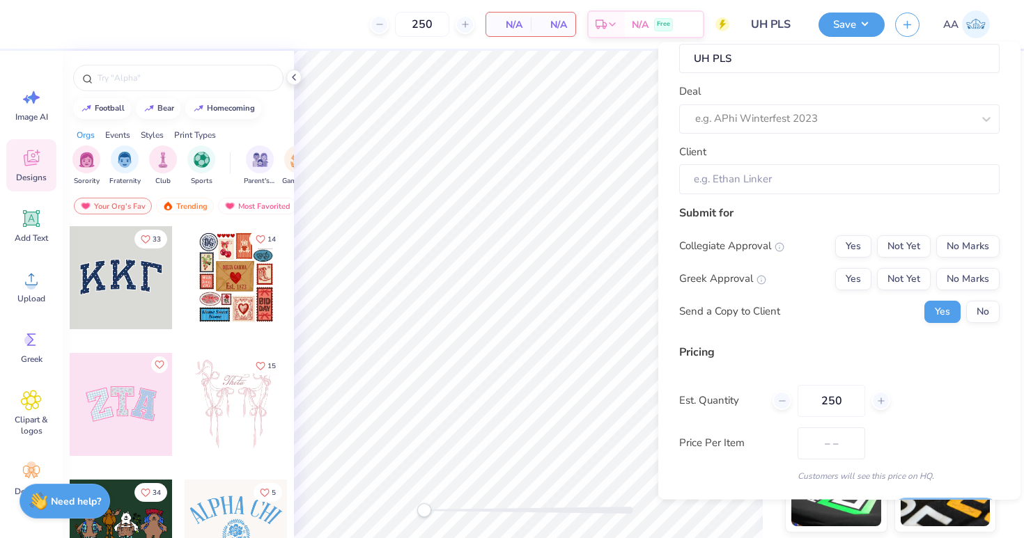
scroll to position [73, 0]
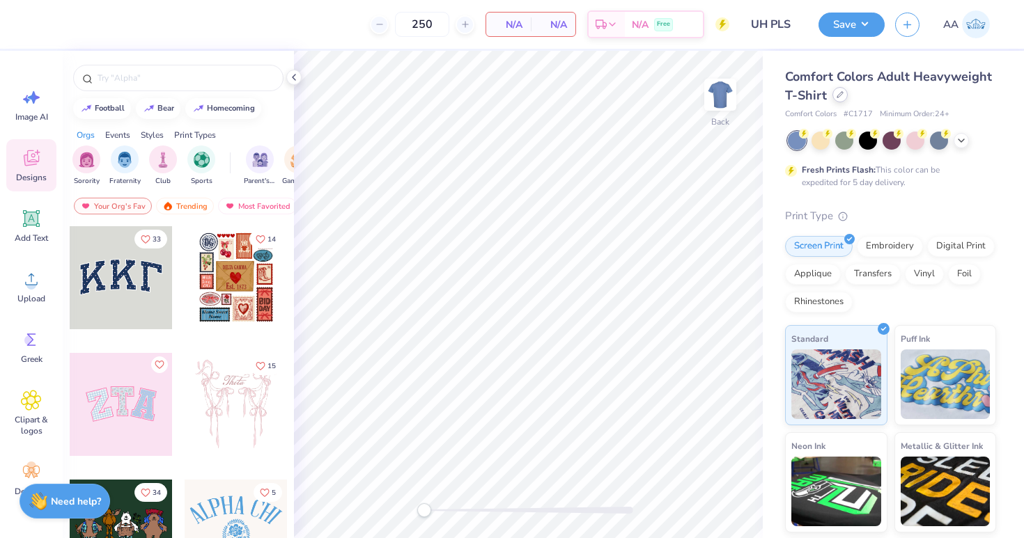
click at [837, 96] on icon at bounding box center [839, 94] width 7 height 7
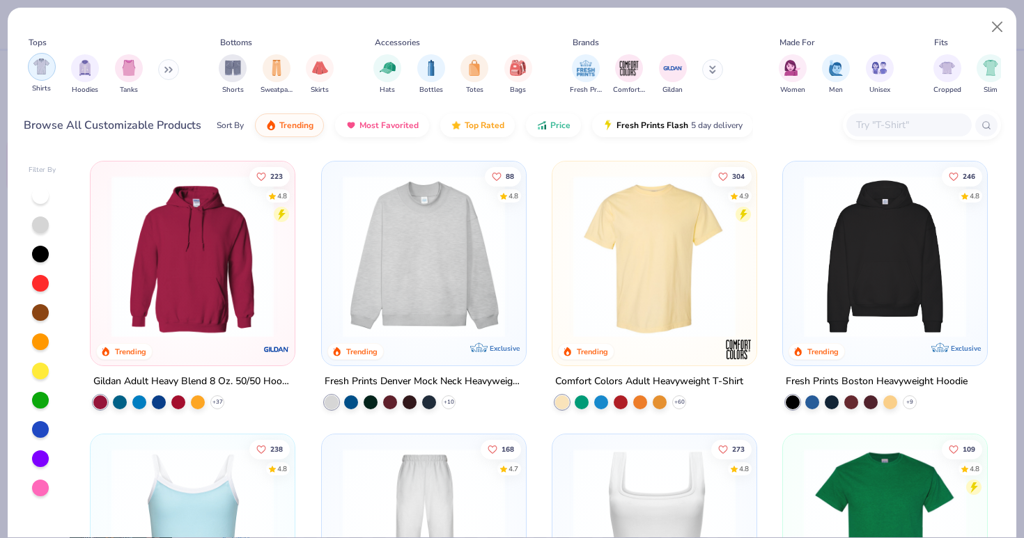
click at [31, 70] on div "filter for Shirts" at bounding box center [42, 67] width 28 height 28
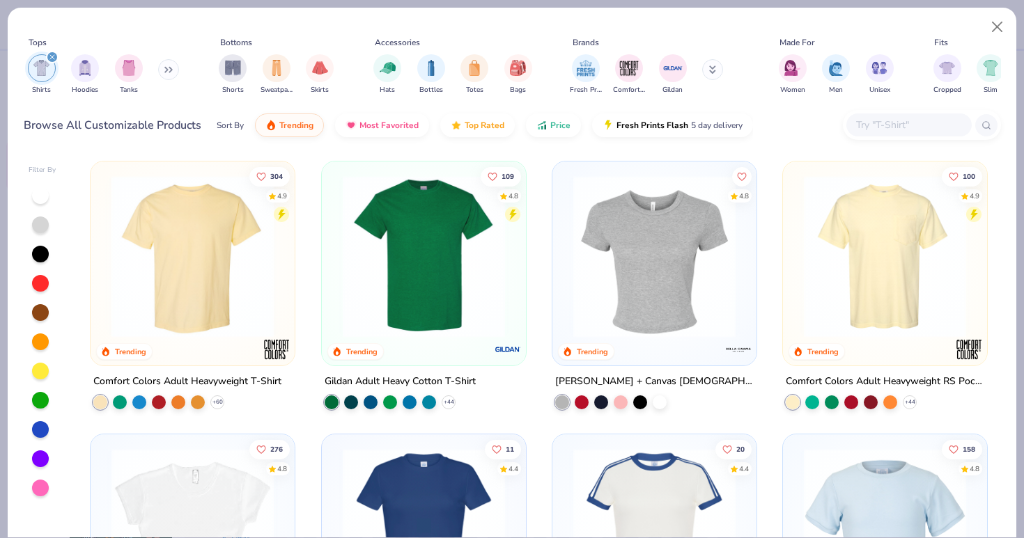
click at [186, 262] on img at bounding box center [192, 256] width 176 height 162
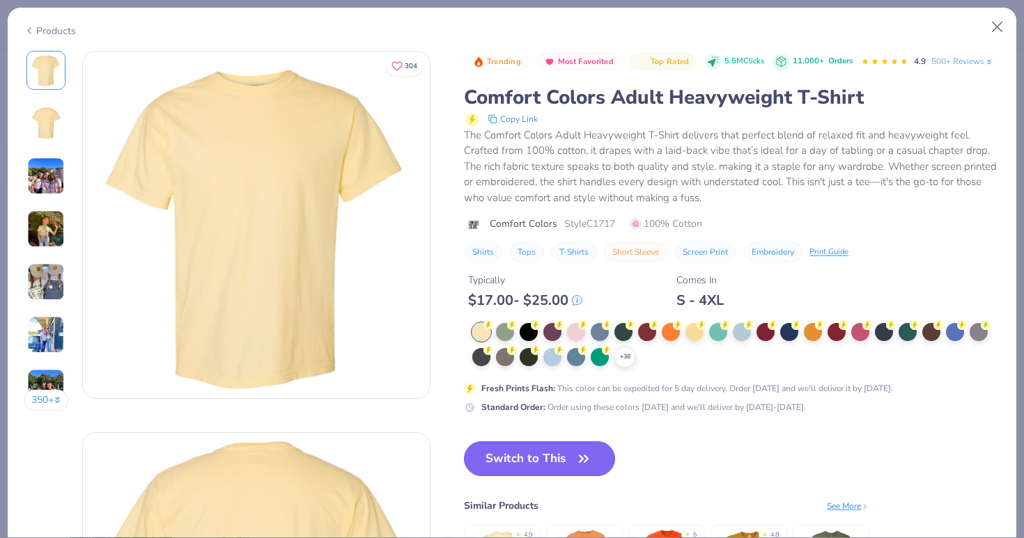
click at [510, 467] on button "Switch to This" at bounding box center [539, 459] width 151 height 35
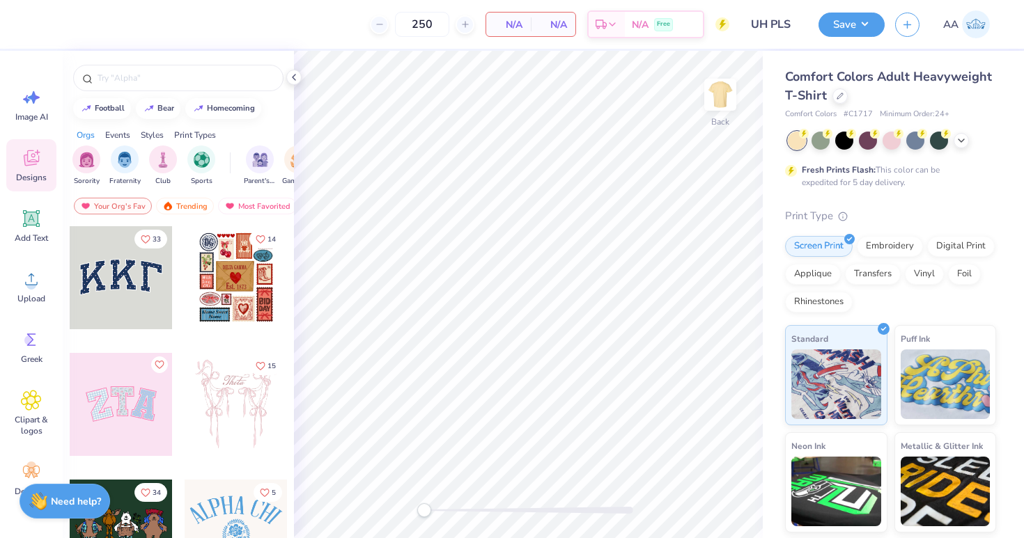
click at [973, 137] on div at bounding box center [892, 141] width 208 height 18
click at [966, 137] on icon at bounding box center [960, 139] width 11 height 11
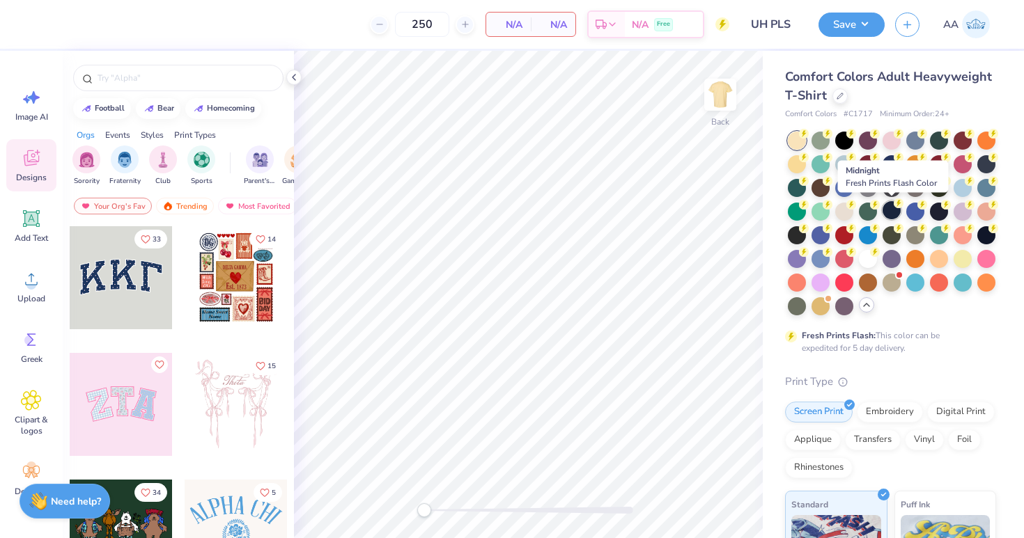
click at [887, 210] on div at bounding box center [891, 210] width 18 height 18
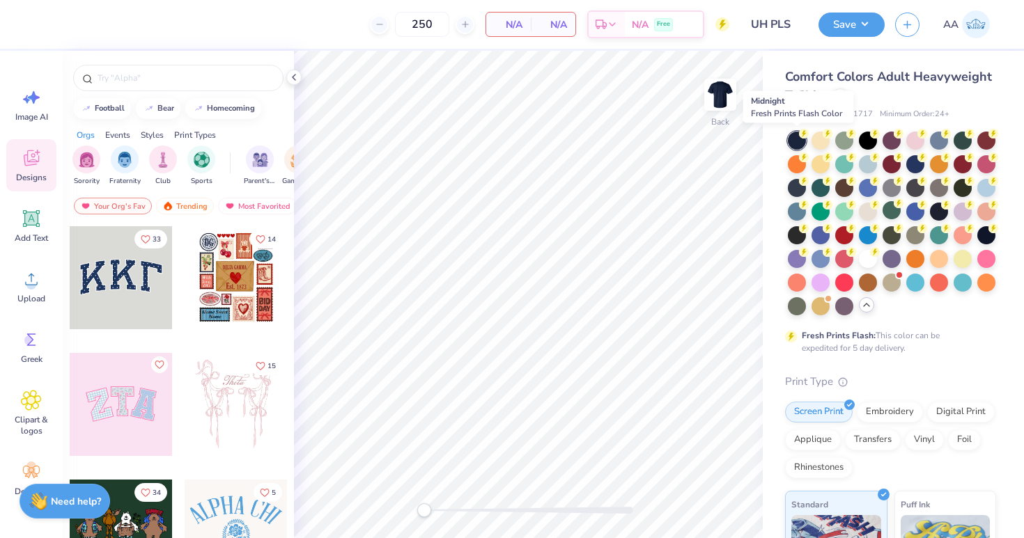
click at [797, 142] on div at bounding box center [797, 141] width 18 height 18
click at [863, 140] on div at bounding box center [868, 139] width 18 height 18
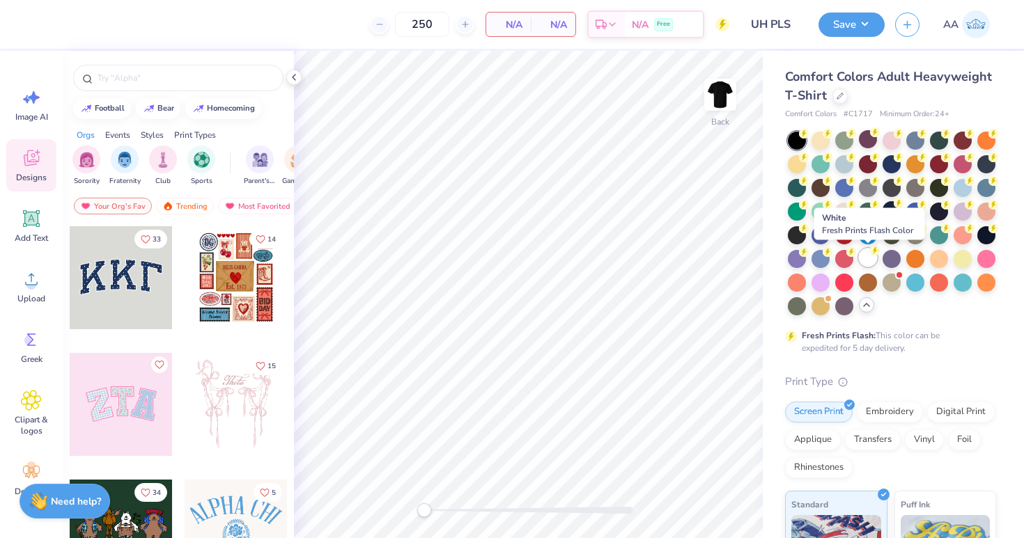
click at [866, 253] on div at bounding box center [868, 258] width 18 height 18
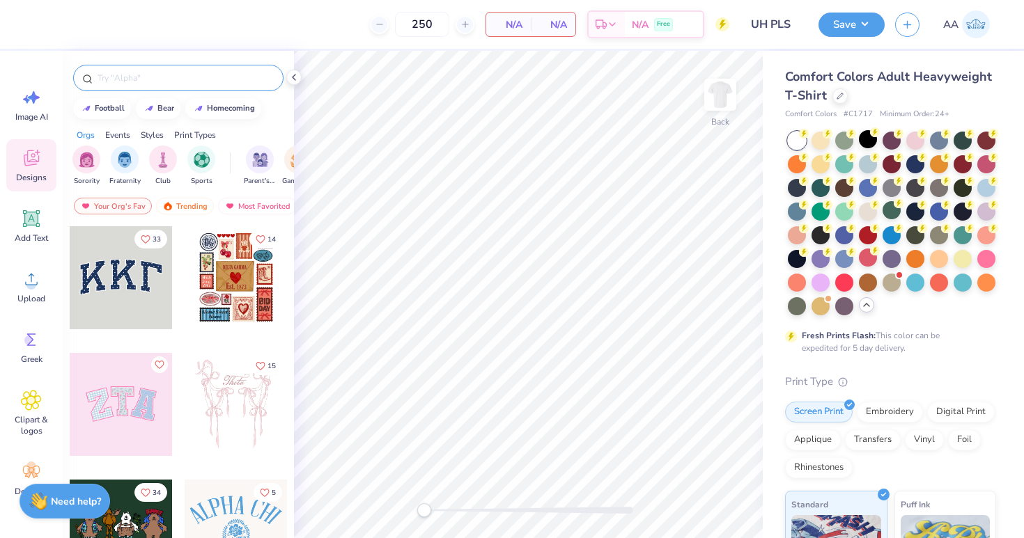
click at [177, 77] on input "text" at bounding box center [185, 78] width 178 height 14
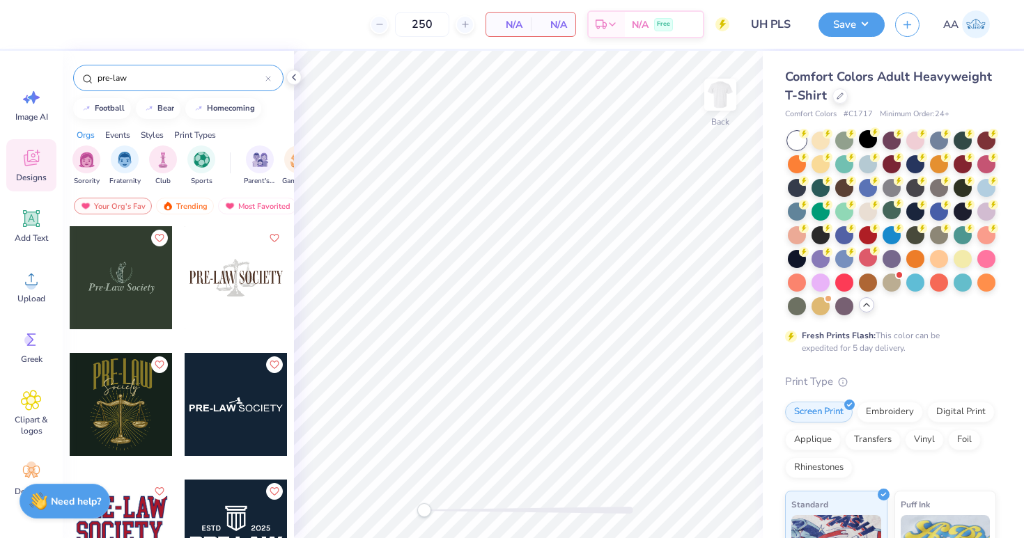
type input "pre-law"
click at [220, 276] on div at bounding box center [236, 277] width 103 height 103
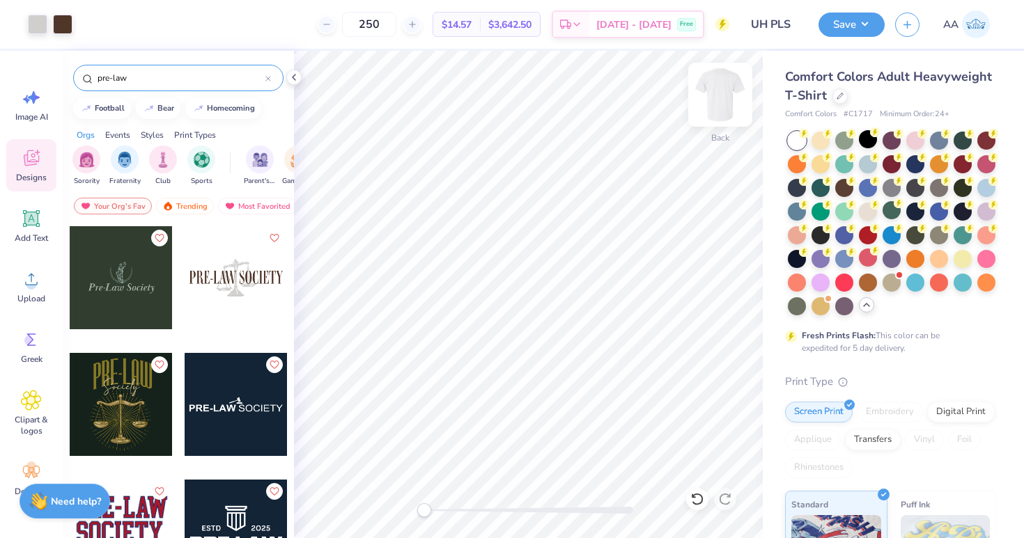
click at [726, 87] on img at bounding box center [720, 95] width 56 height 56
click at [38, 102] on icon at bounding box center [31, 97] width 21 height 21
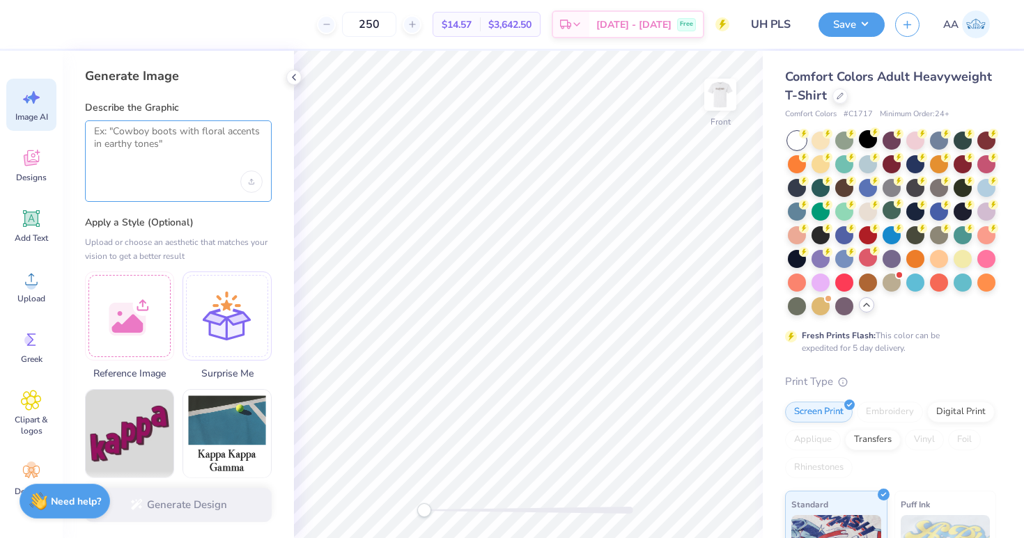
click at [116, 145] on textarea at bounding box center [178, 142] width 169 height 35
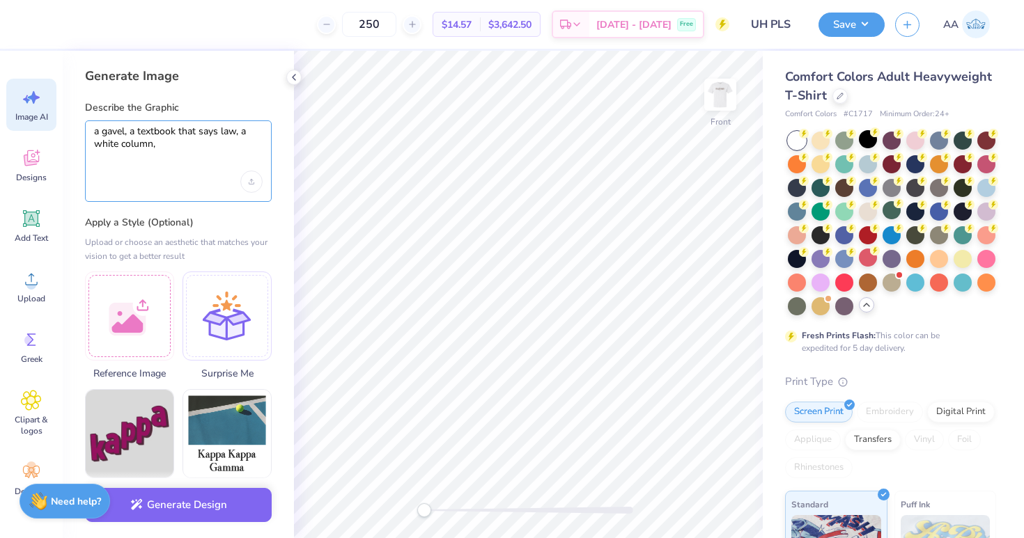
click at [167, 152] on textarea "a gavel, a textbook that says law, a white column," at bounding box center [178, 142] width 169 height 35
click at [102, 134] on textarea "a gavel, a textbook that says law, a white column, a law scale" at bounding box center [178, 142] width 169 height 35
click at [166, 132] on textarea "a brown gavel, a textbook that says law, a white column, a law scale" at bounding box center [178, 142] width 169 height 35
click at [260, 147] on textarea "a brown gavel, a red textbook that says law, a white column, a law scale" at bounding box center [178, 142] width 169 height 35
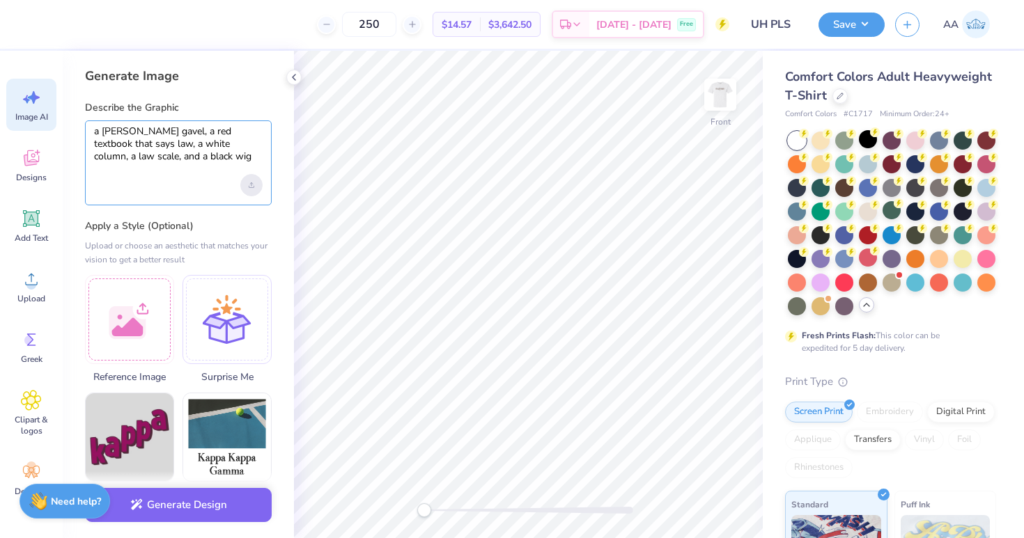
type textarea "a brown gavel, a red textbook that says law, a white column, a law scale, and a…"
click at [247, 189] on div "Upload image" at bounding box center [251, 185] width 22 height 22
click at [226, 314] on div at bounding box center [226, 317] width 89 height 89
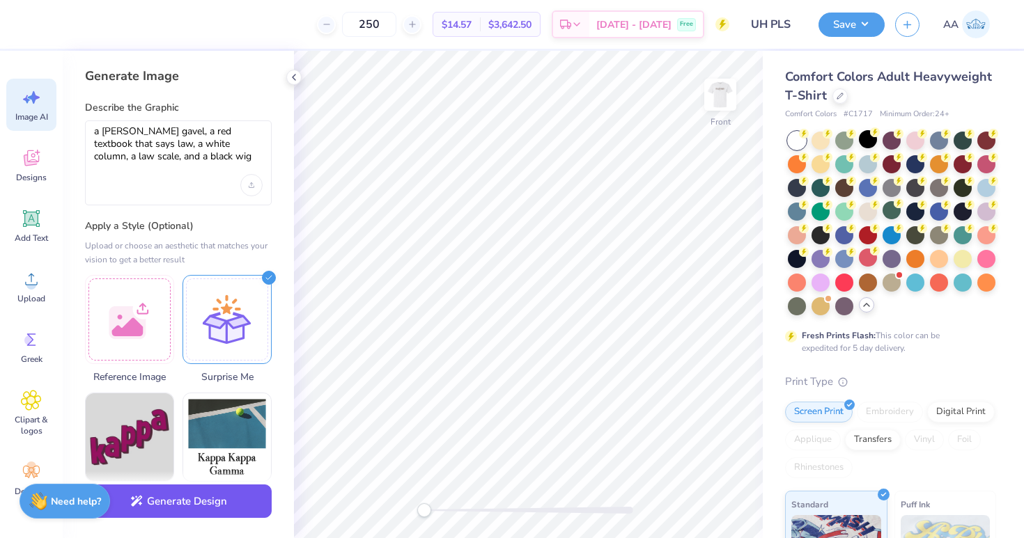
click at [189, 497] on button "Generate Design" at bounding box center [178, 502] width 187 height 34
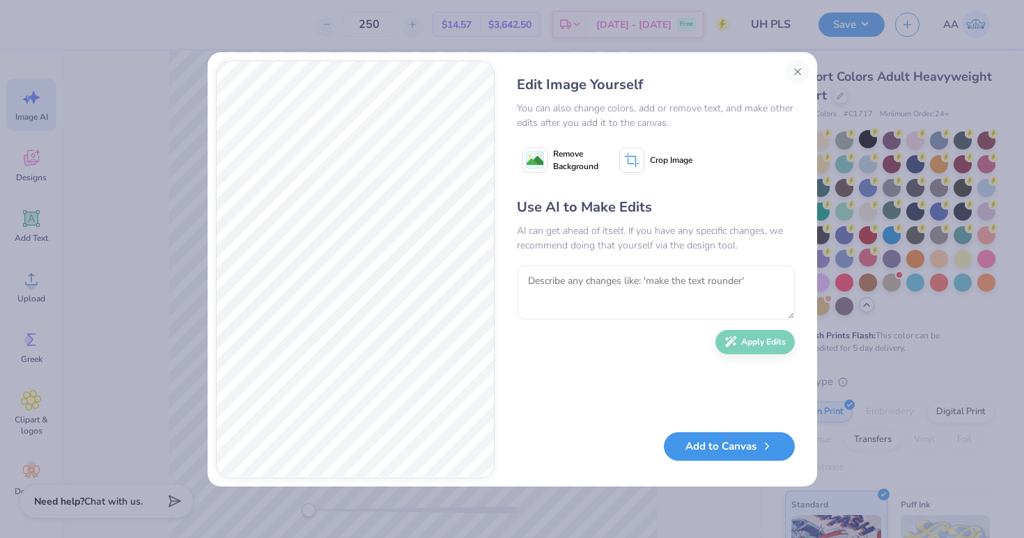
click at [723, 445] on button "Add to Canvas" at bounding box center [729, 446] width 131 height 29
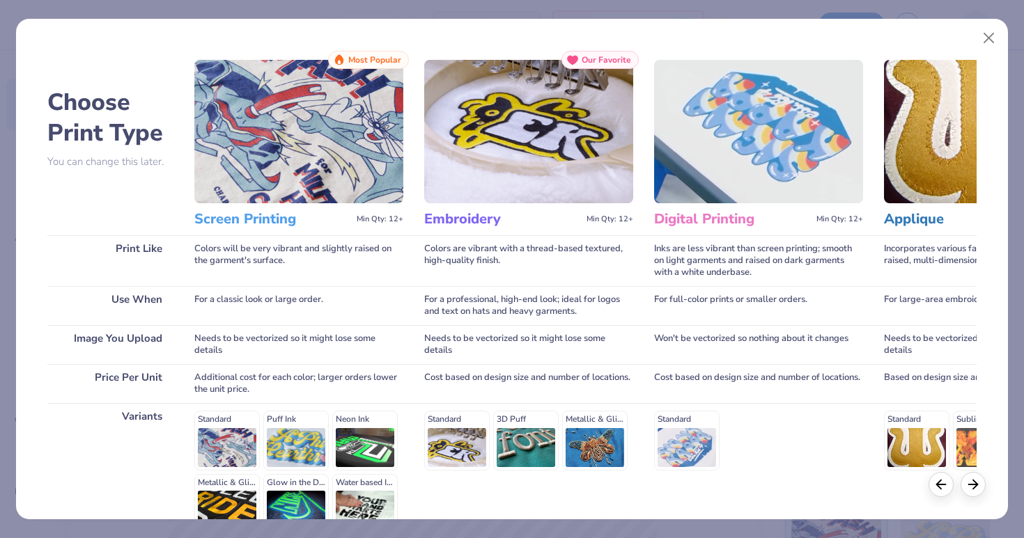
scroll to position [156, 0]
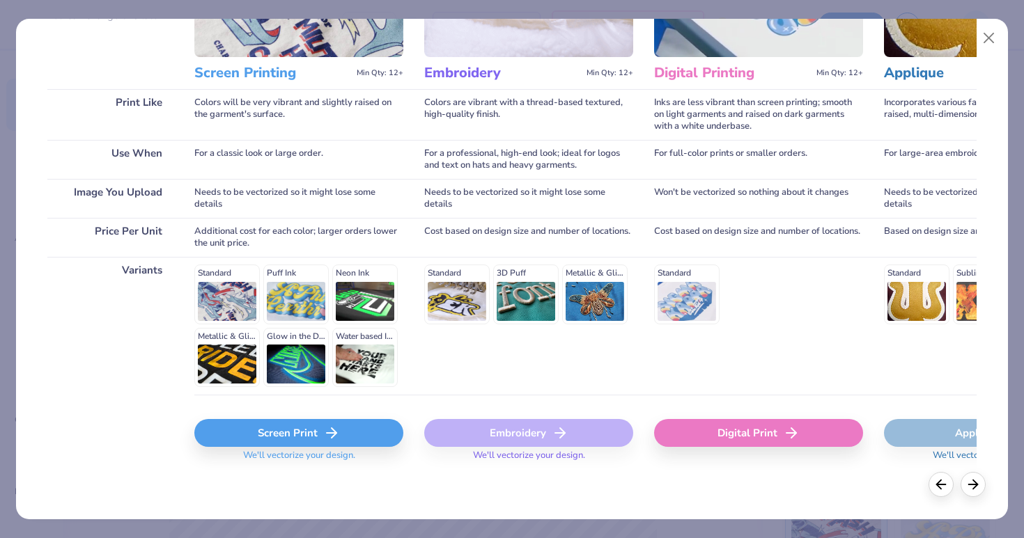
click at [319, 430] on div "Screen Print" at bounding box center [298, 433] width 209 height 28
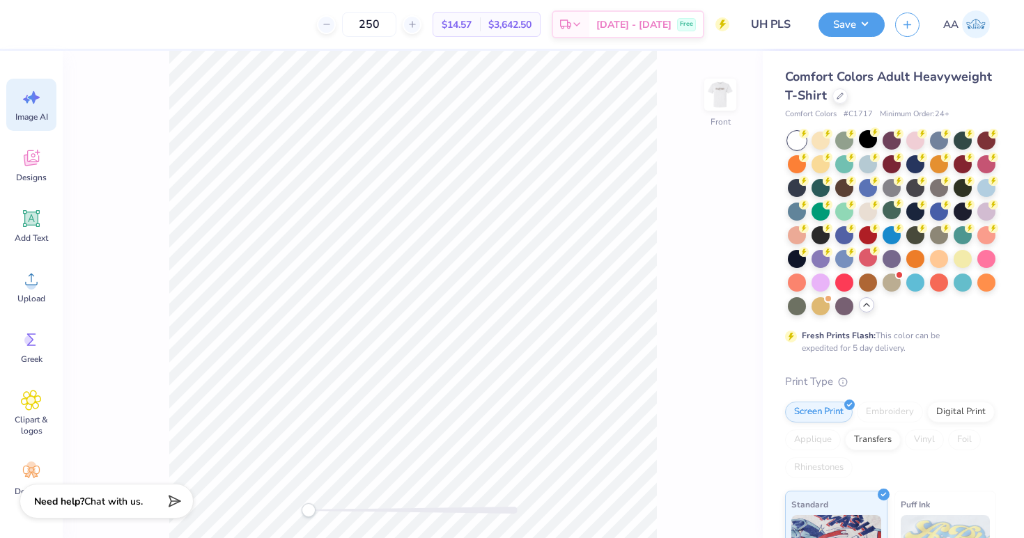
scroll to position [0, 0]
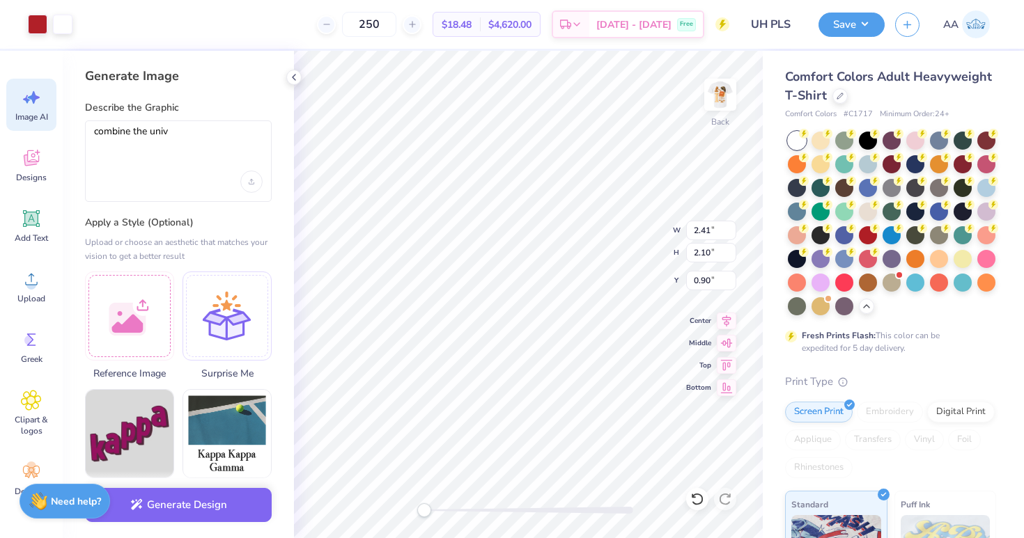
type textarea "combine the unive"
